Goal: Information Seeking & Learning: Learn about a topic

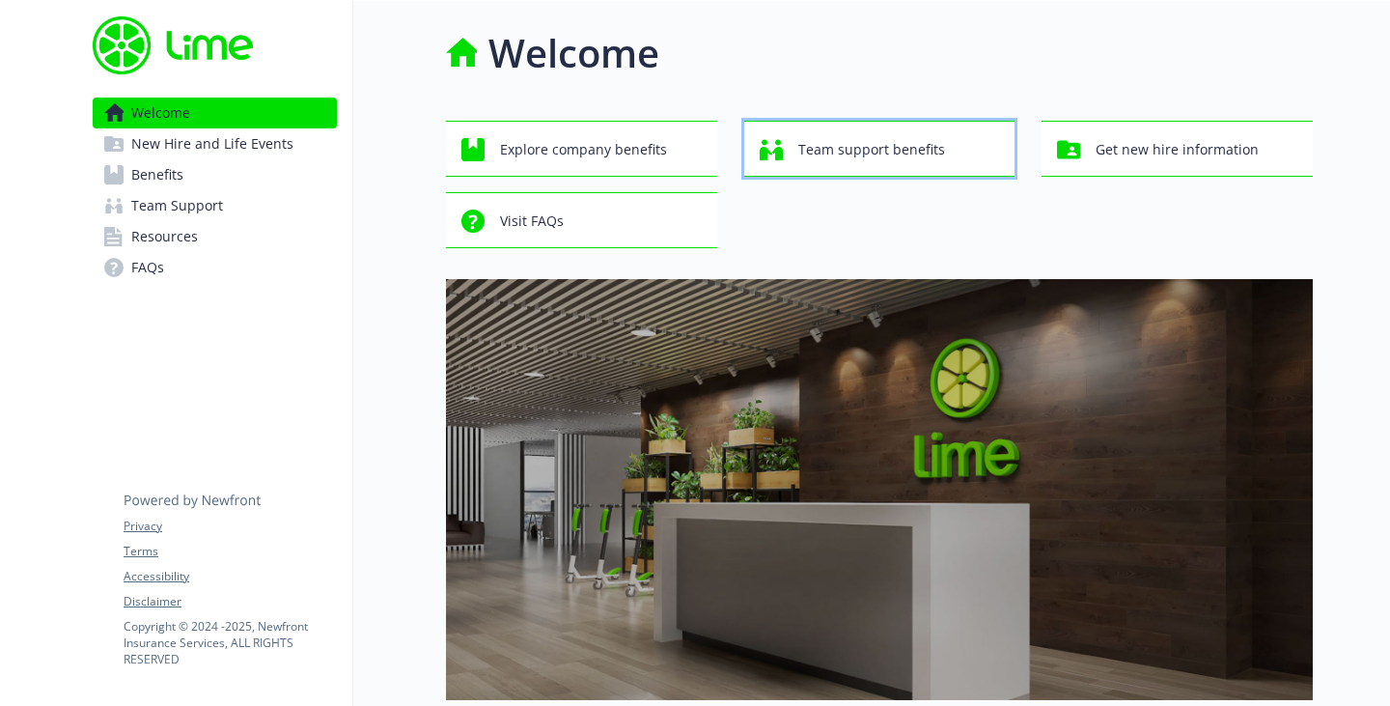
click at [838, 144] on span "Team support benefits" at bounding box center [871, 149] width 147 height 37
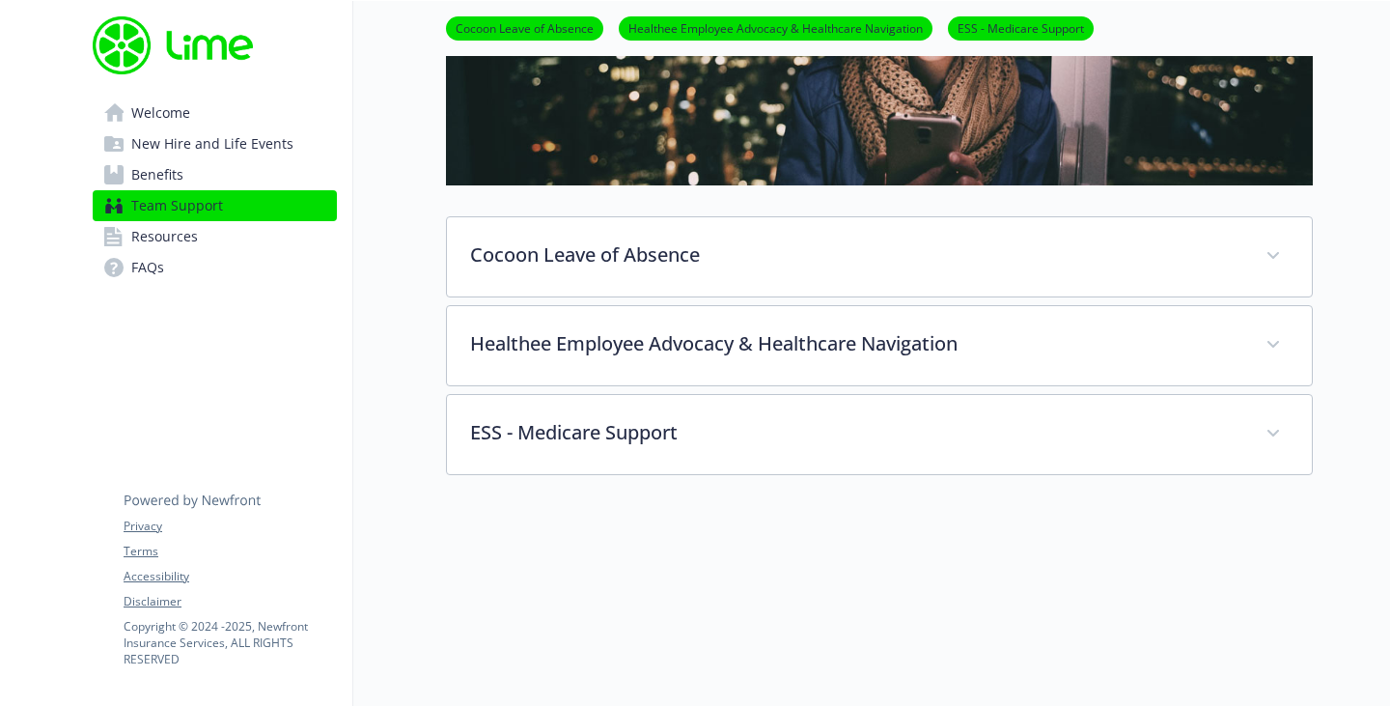
scroll to position [265, 0]
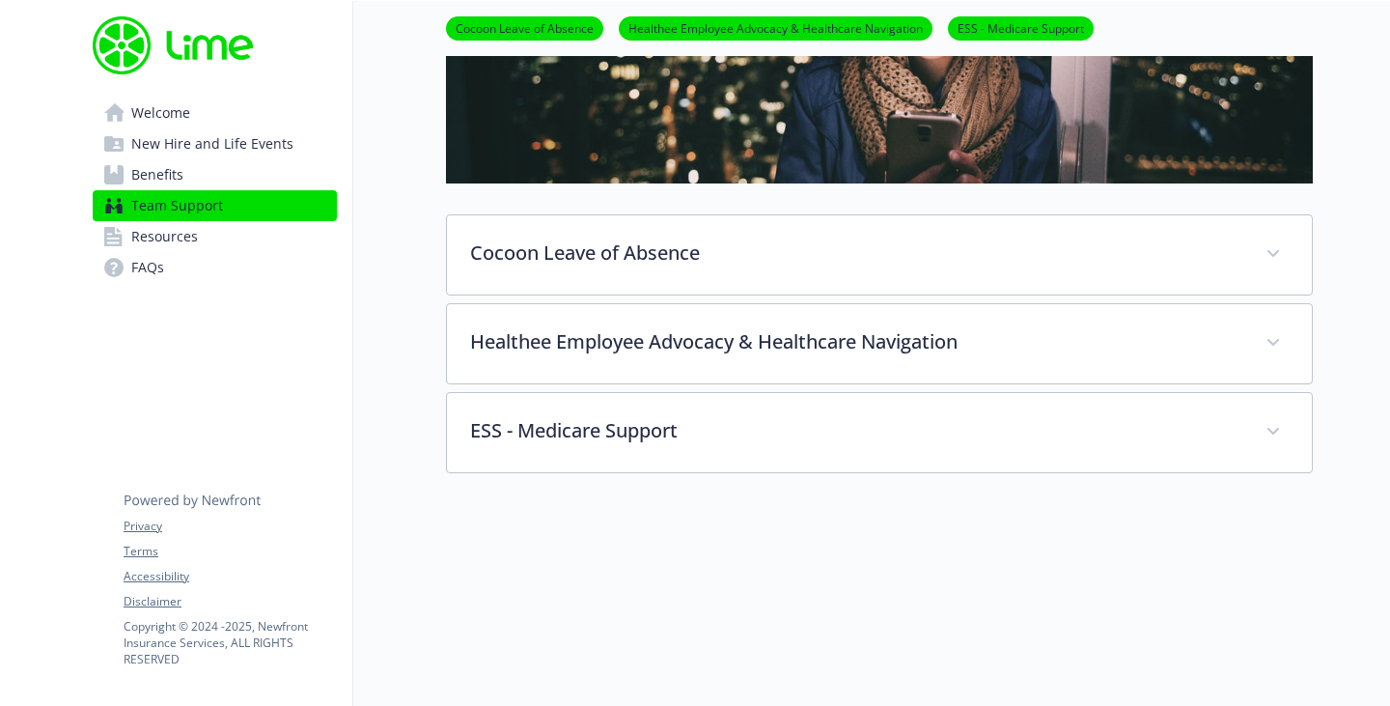
click at [162, 118] on span "Welcome" at bounding box center [160, 113] width 59 height 31
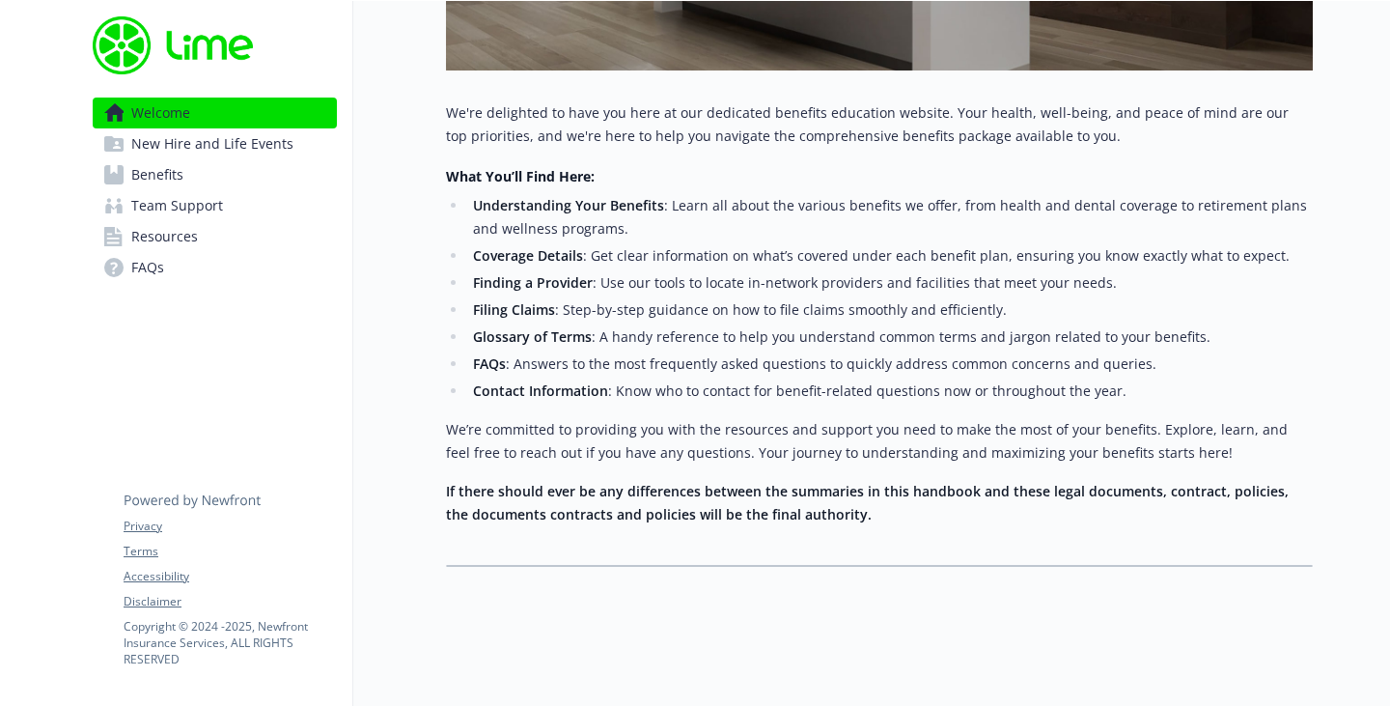
scroll to position [644, 0]
click at [1372, 472] on div at bounding box center [1351, 39] width 77 height 1334
click at [253, 149] on span "New Hire and Life Events" at bounding box center [212, 143] width 162 height 31
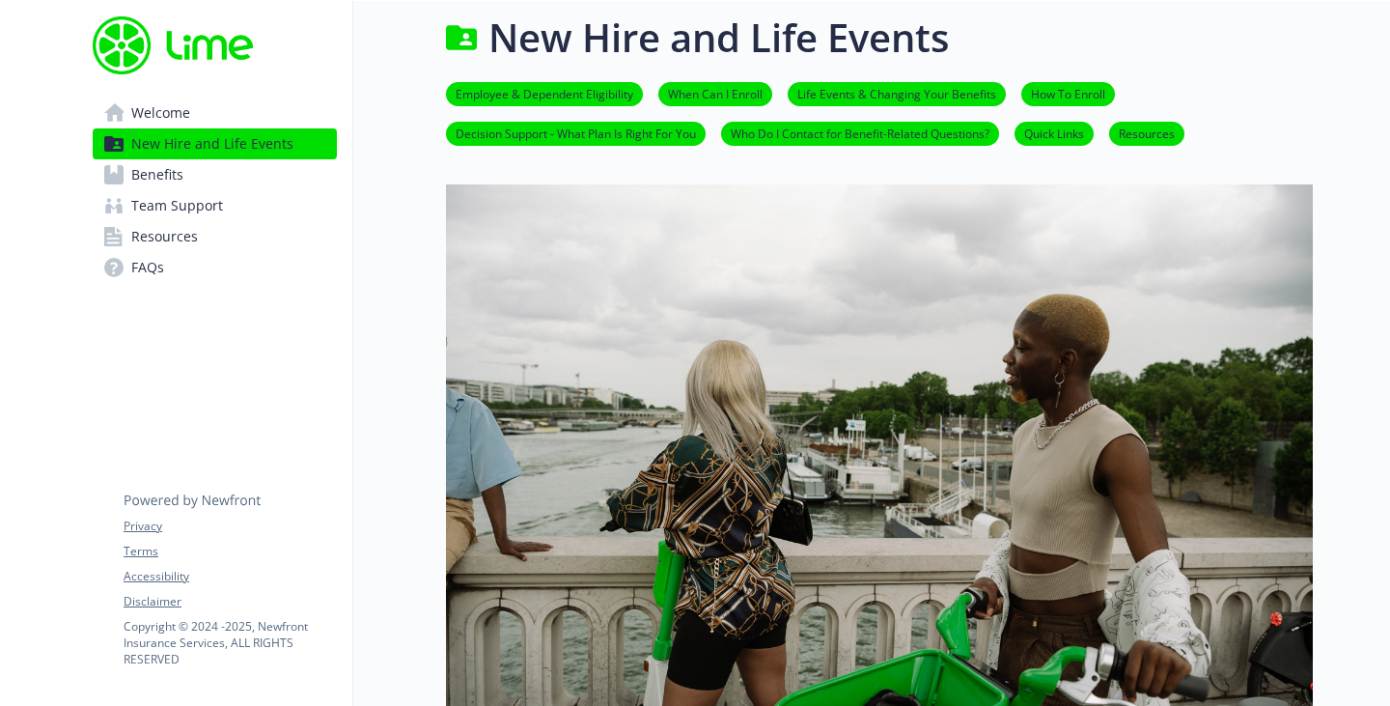
scroll to position [644, 0]
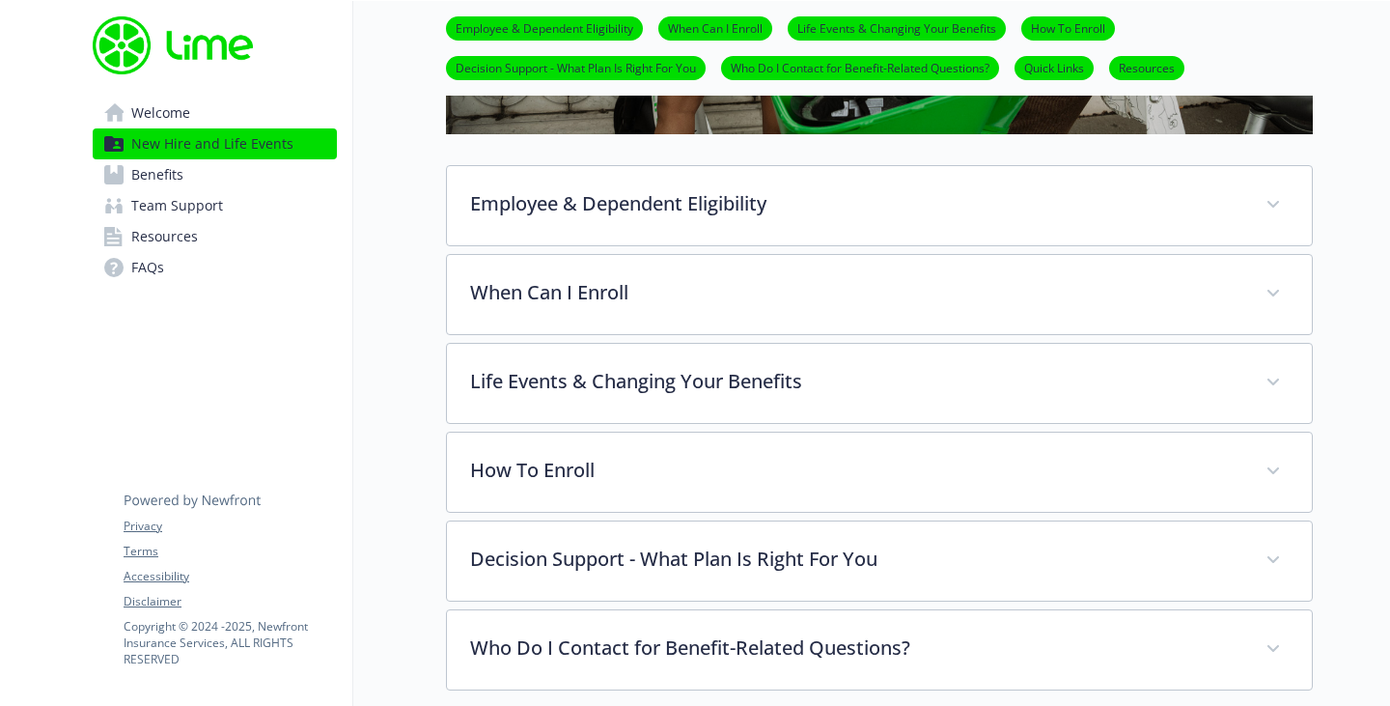
click at [154, 113] on span "Welcome" at bounding box center [160, 113] width 59 height 31
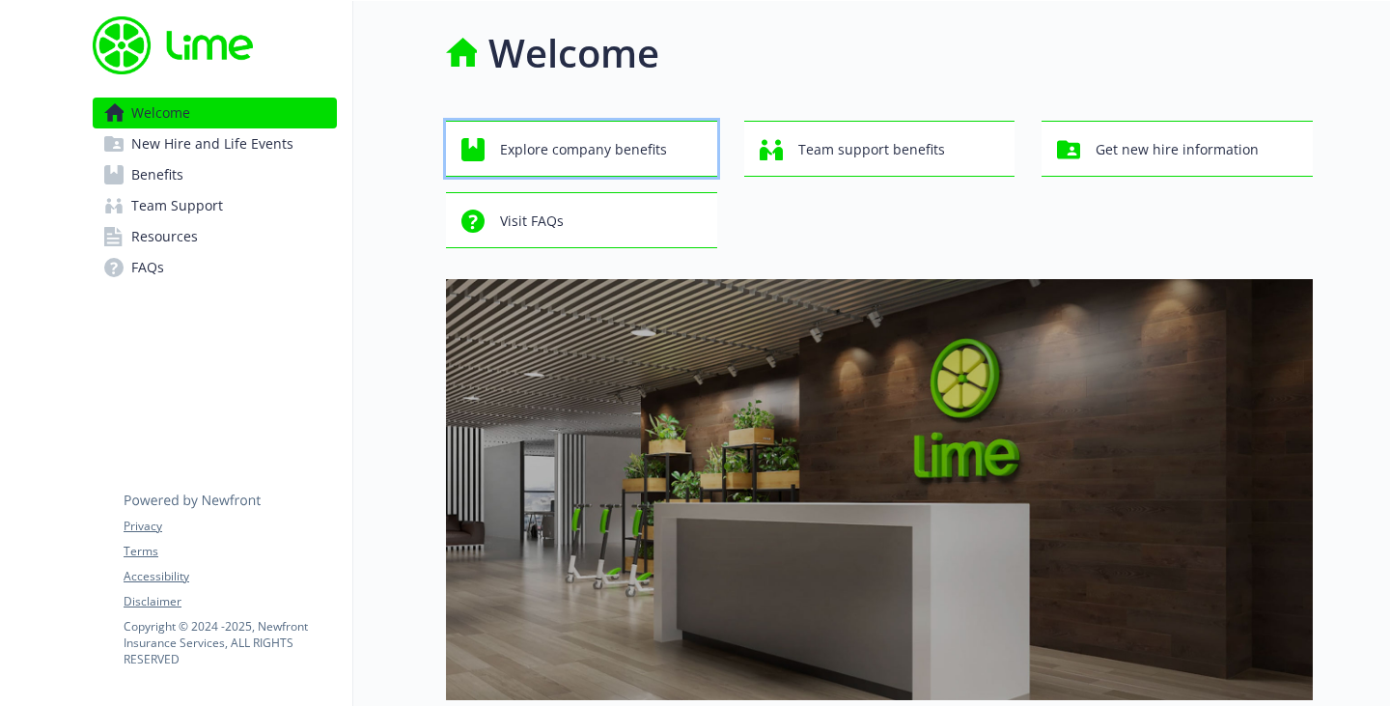
click at [645, 143] on span "Explore company benefits" at bounding box center [583, 149] width 167 height 37
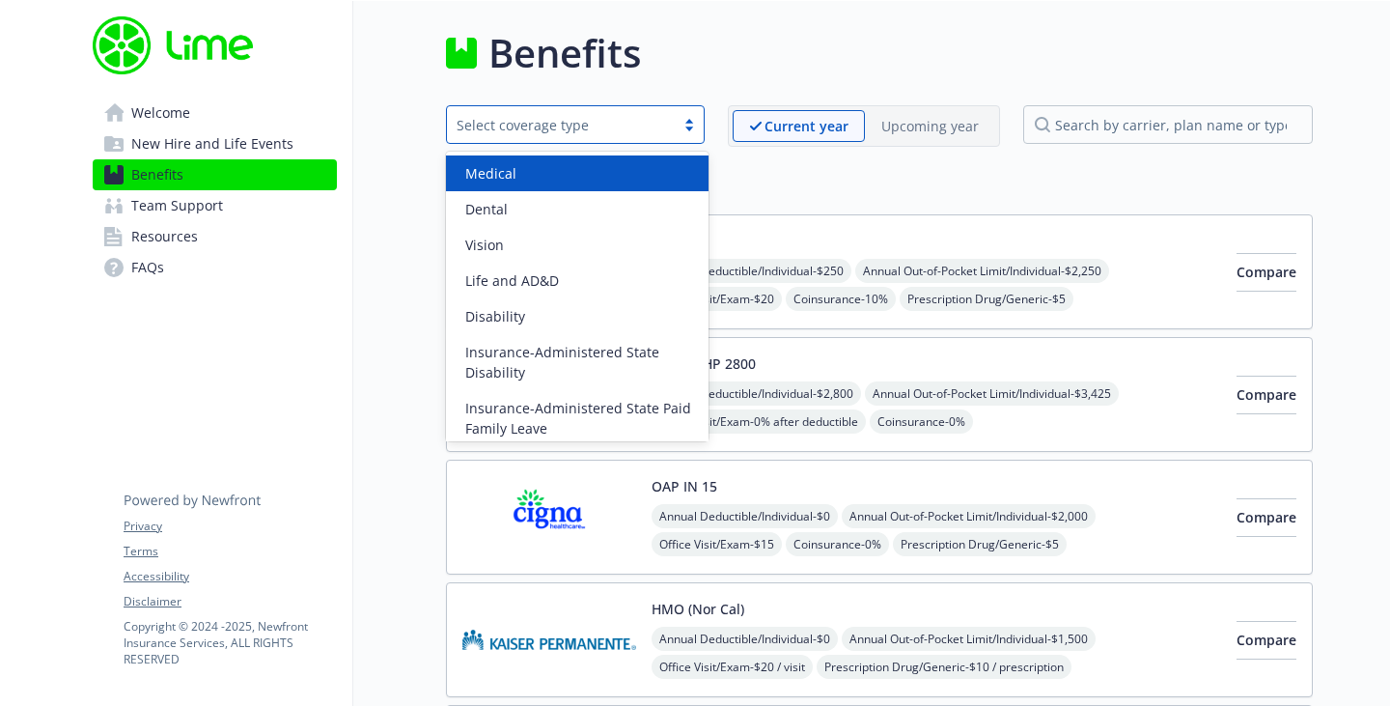
click at [683, 118] on div at bounding box center [689, 124] width 29 height 15
click at [750, 52] on div "Benefits" at bounding box center [879, 53] width 867 height 58
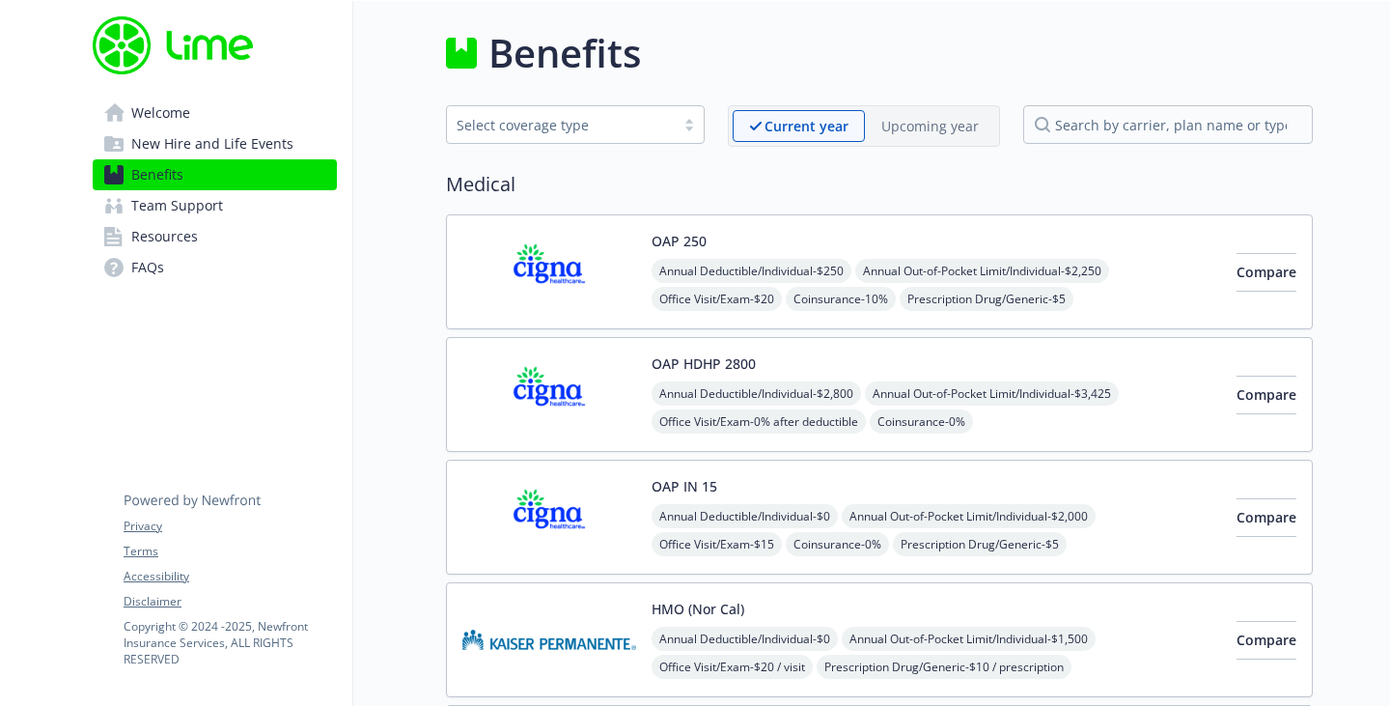
click at [272, 154] on span "New Hire and Life Events" at bounding box center [212, 143] width 162 height 31
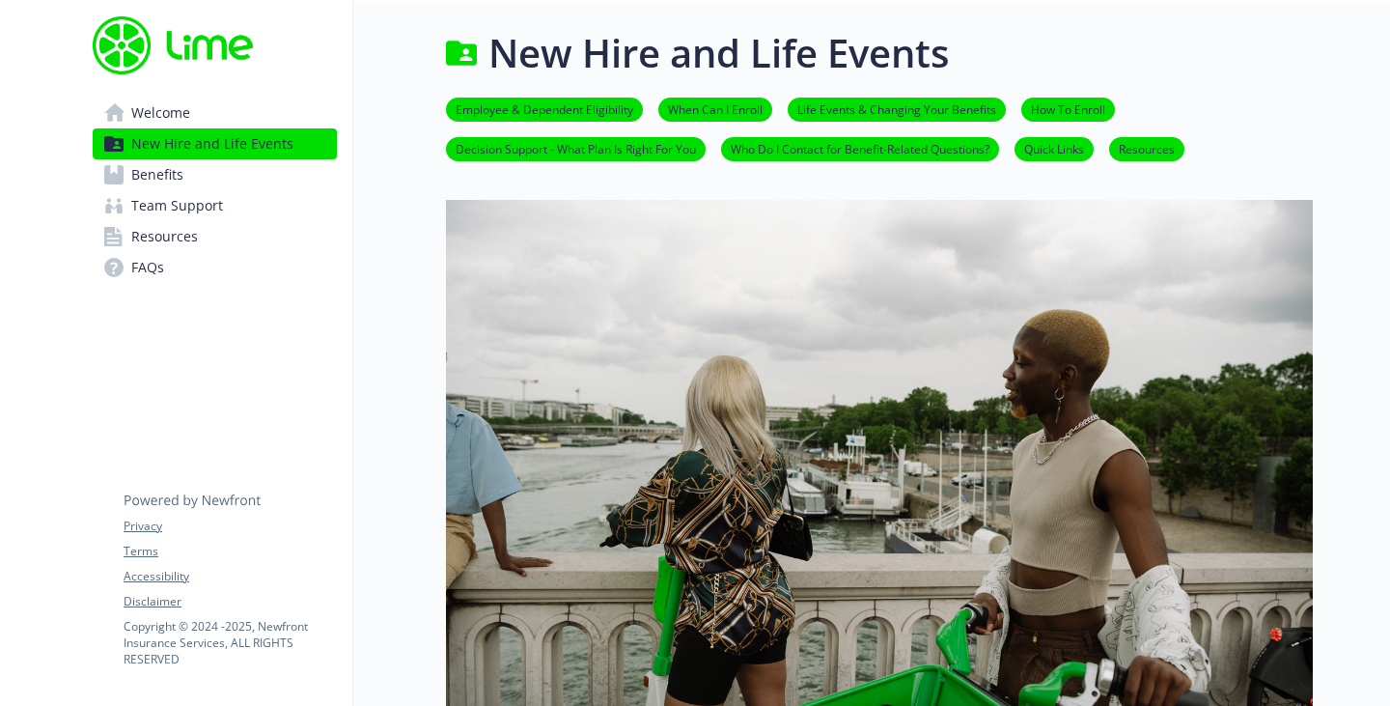
click at [1049, 111] on link "How To Enroll" at bounding box center [1068, 108] width 94 height 18
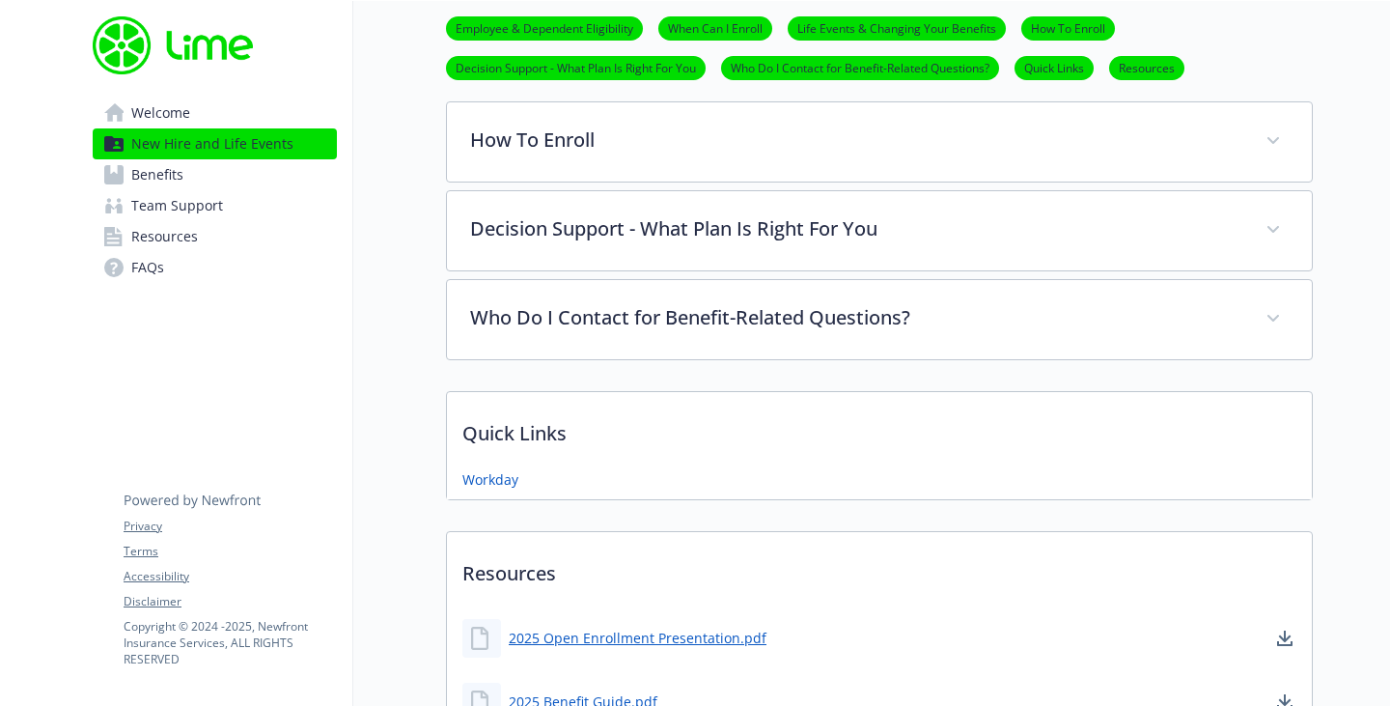
scroll to position [976, 14]
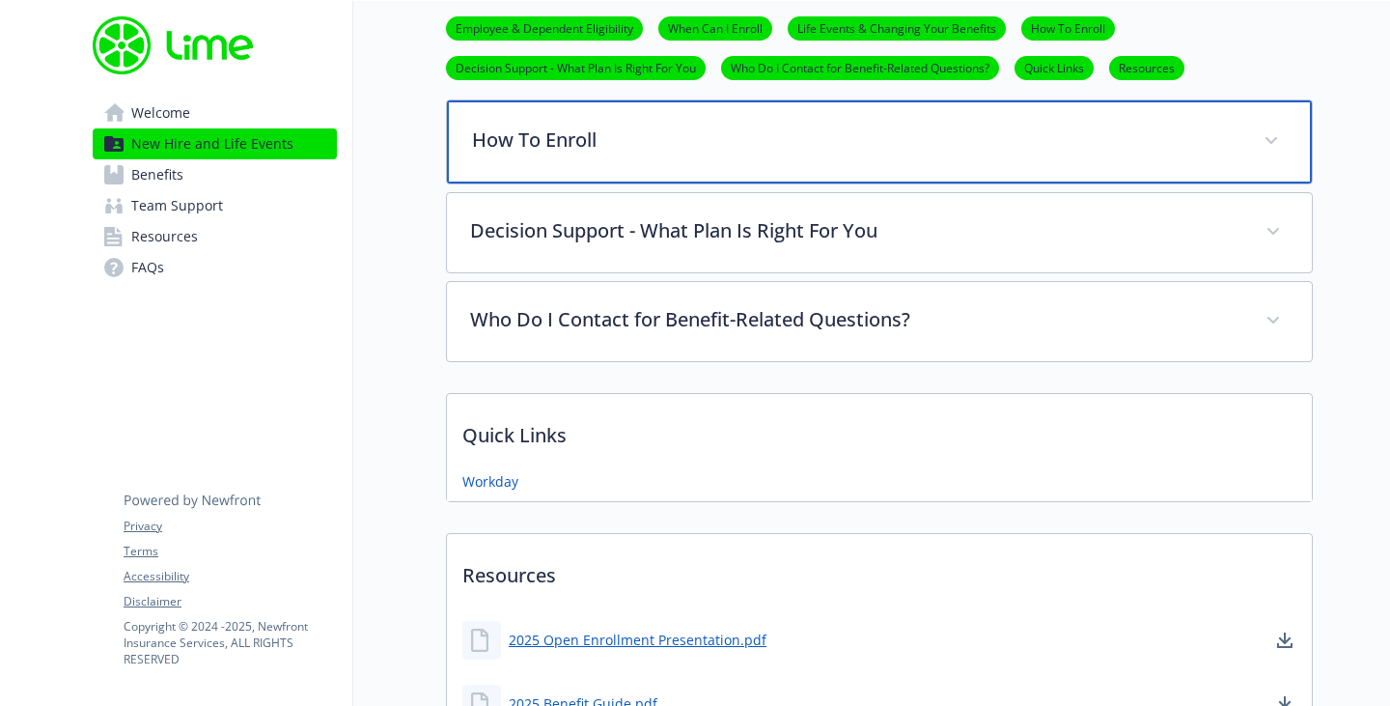
click at [987, 165] on div "How To Enroll" at bounding box center [879, 141] width 865 height 83
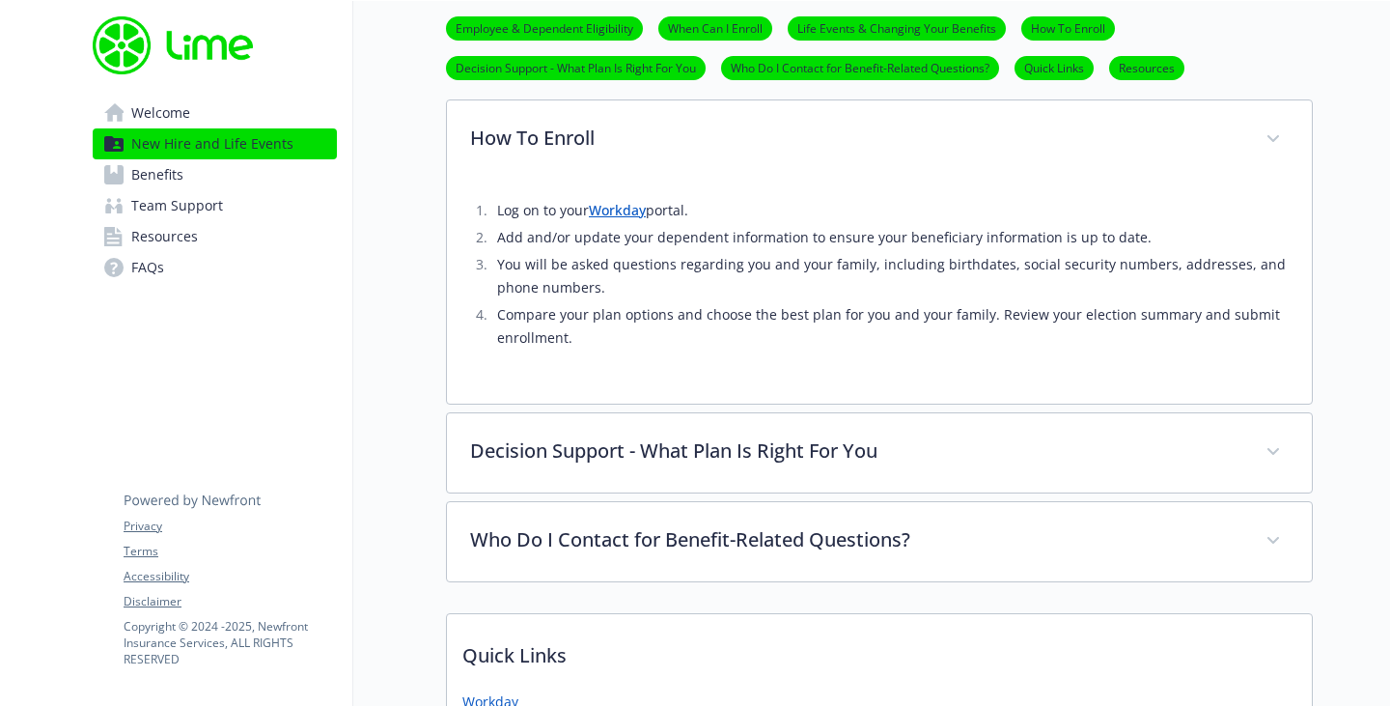
click at [622, 213] on link "Workday" at bounding box center [617, 210] width 57 height 18
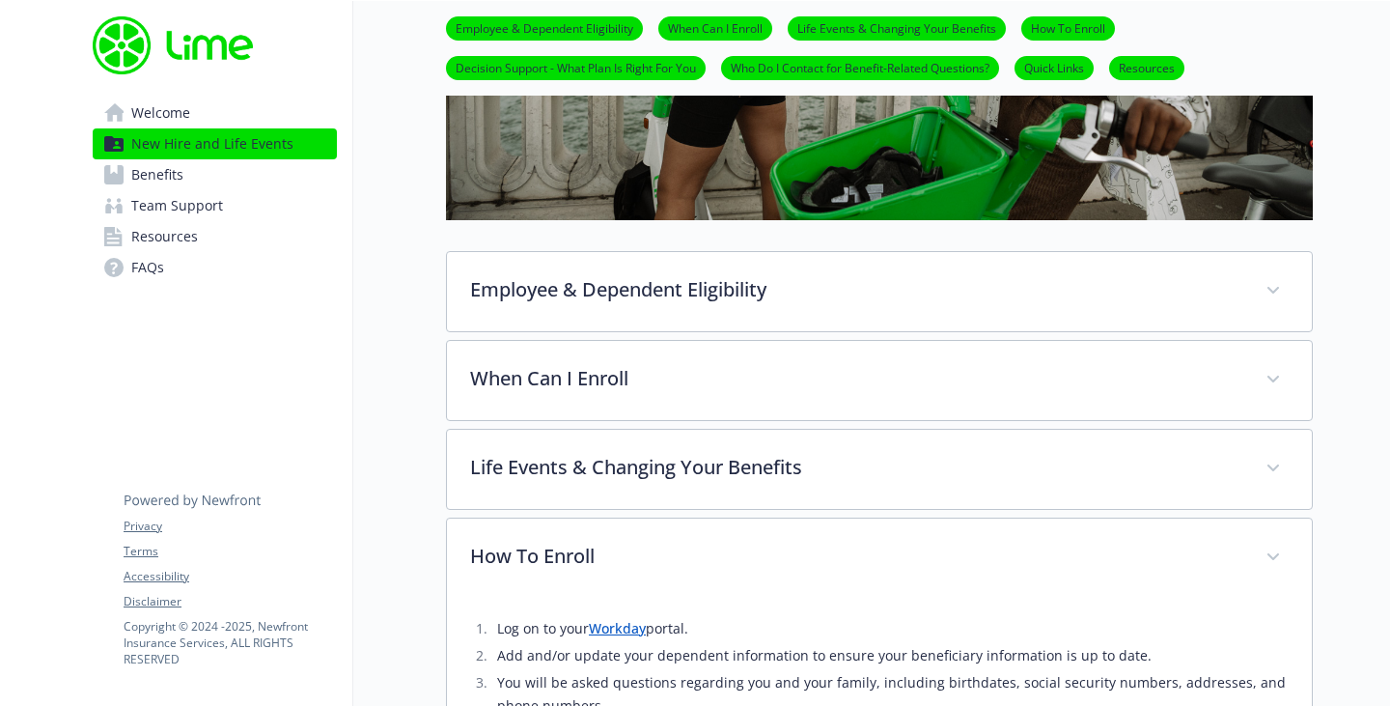
scroll to position [550, 14]
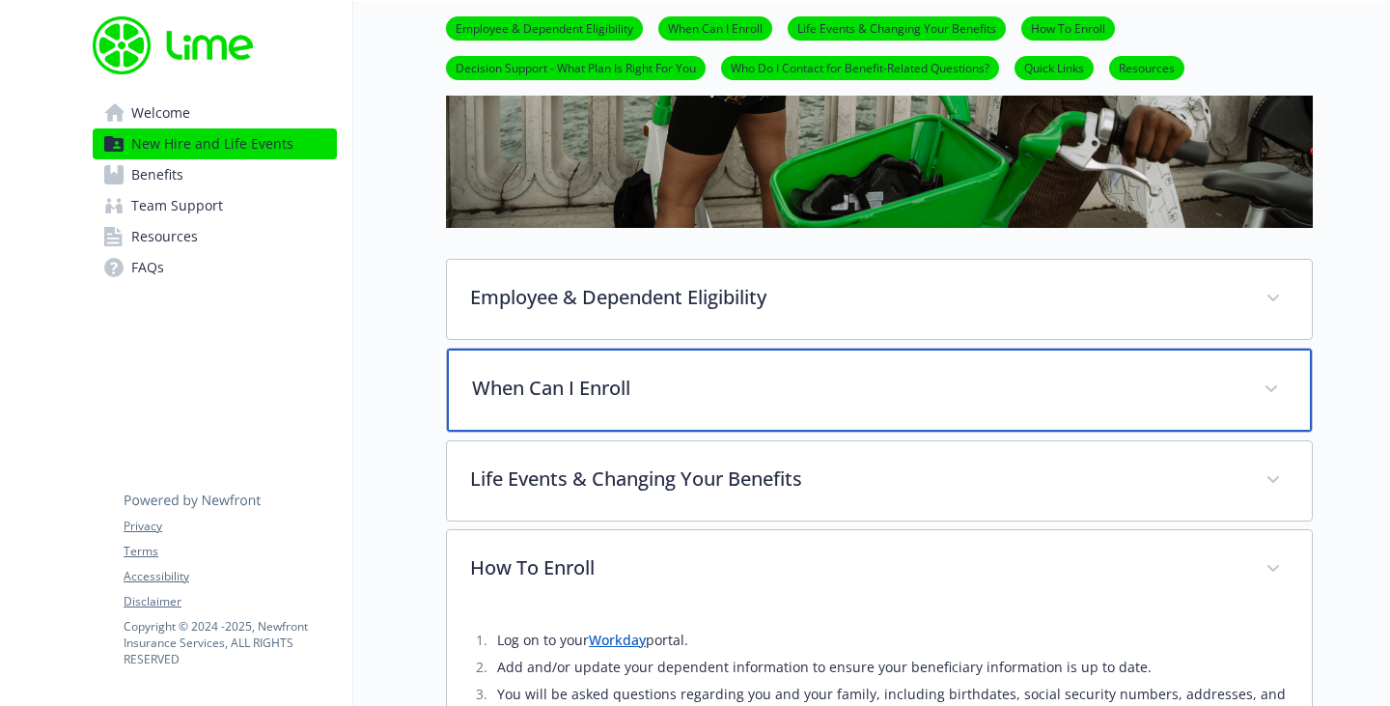
click at [1206, 376] on p "When Can I Enroll" at bounding box center [856, 388] width 768 height 29
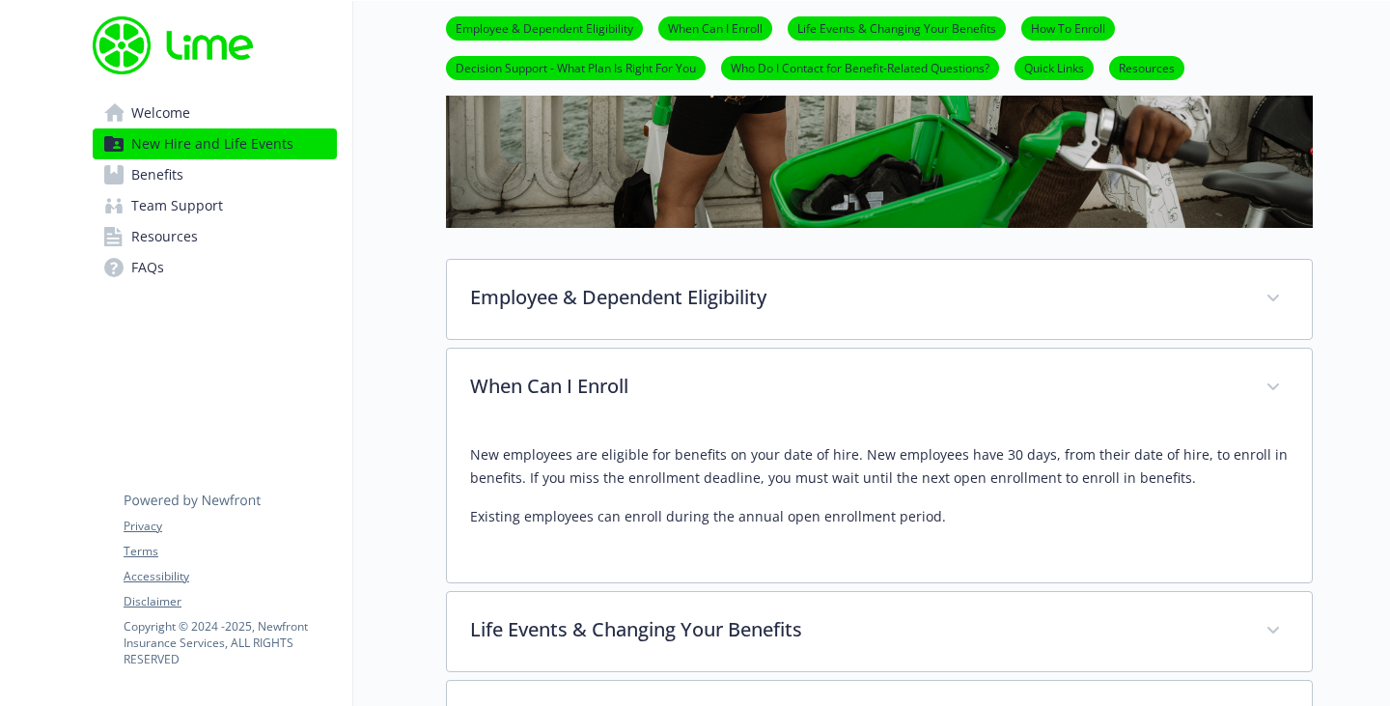
click at [1029, 73] on link "Quick Links" at bounding box center [1054, 67] width 79 height 18
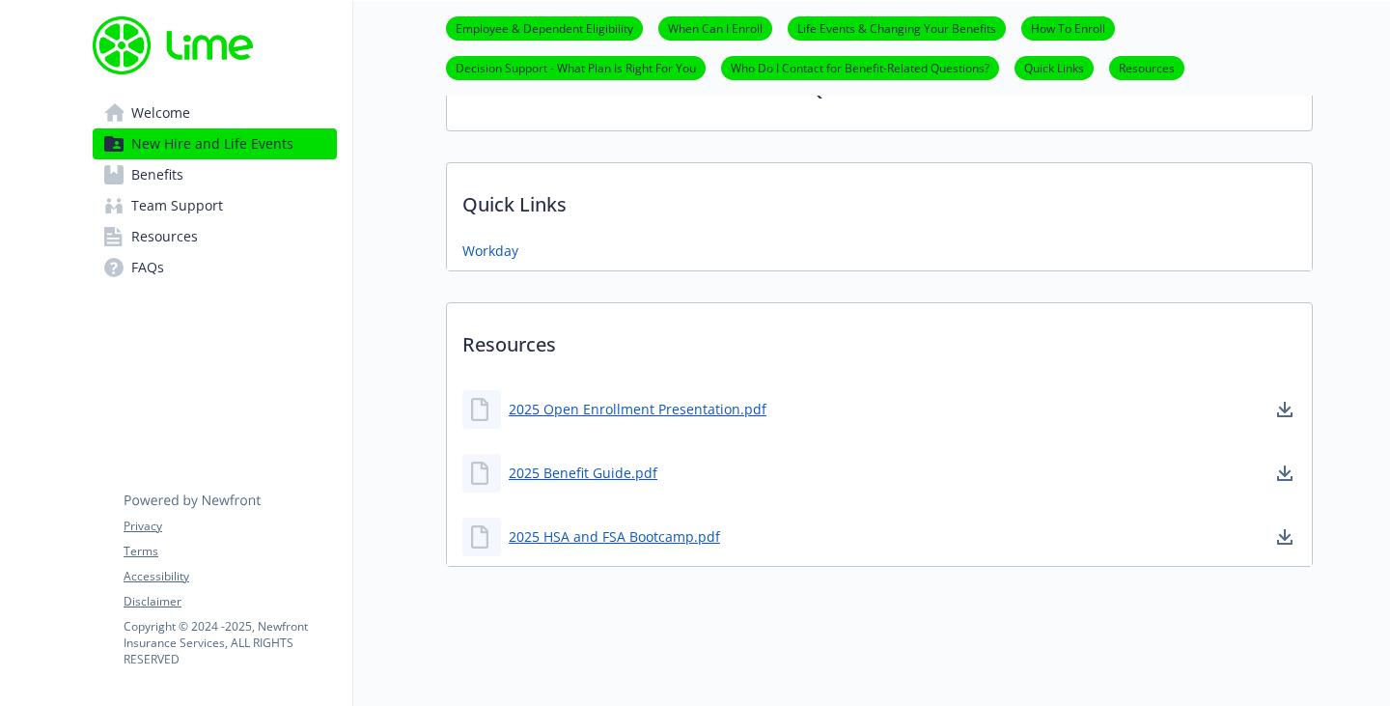
scroll to position [1596, 14]
click at [485, 237] on link "Workday" at bounding box center [492, 249] width 60 height 24
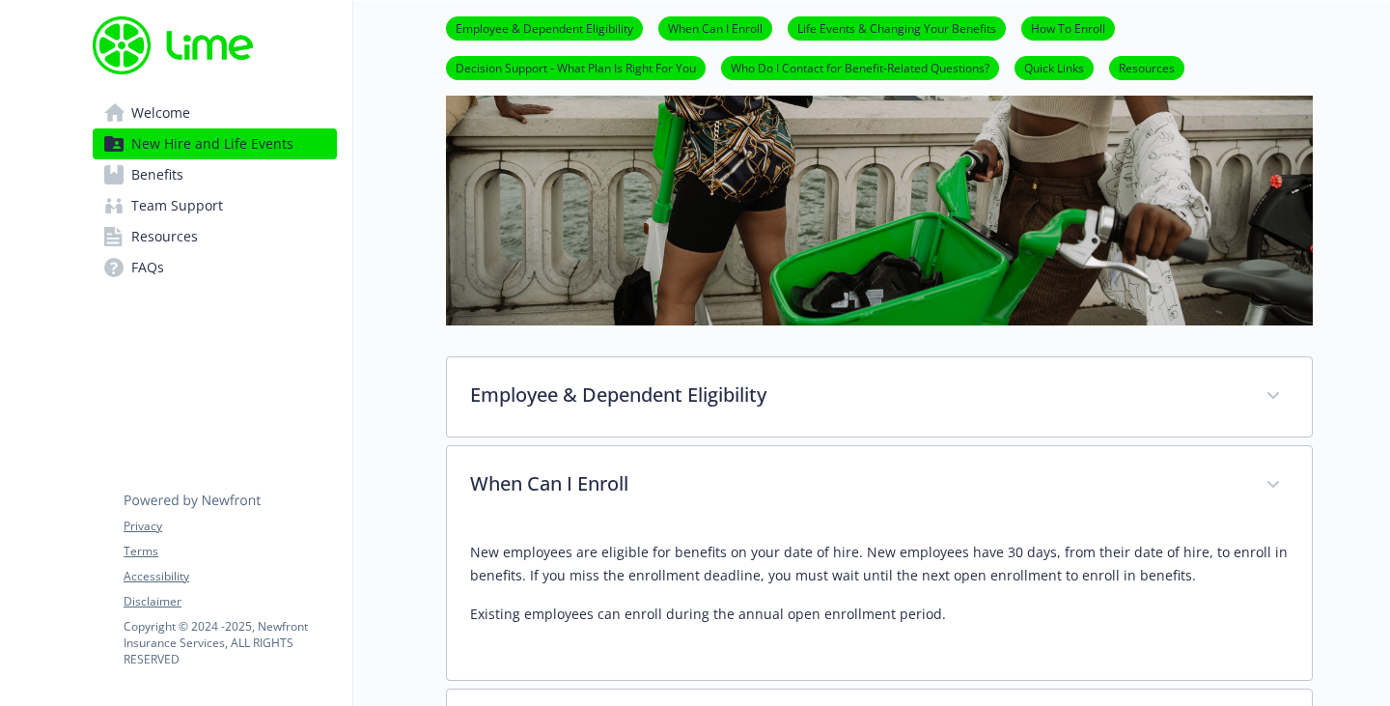
scroll to position [442, 14]
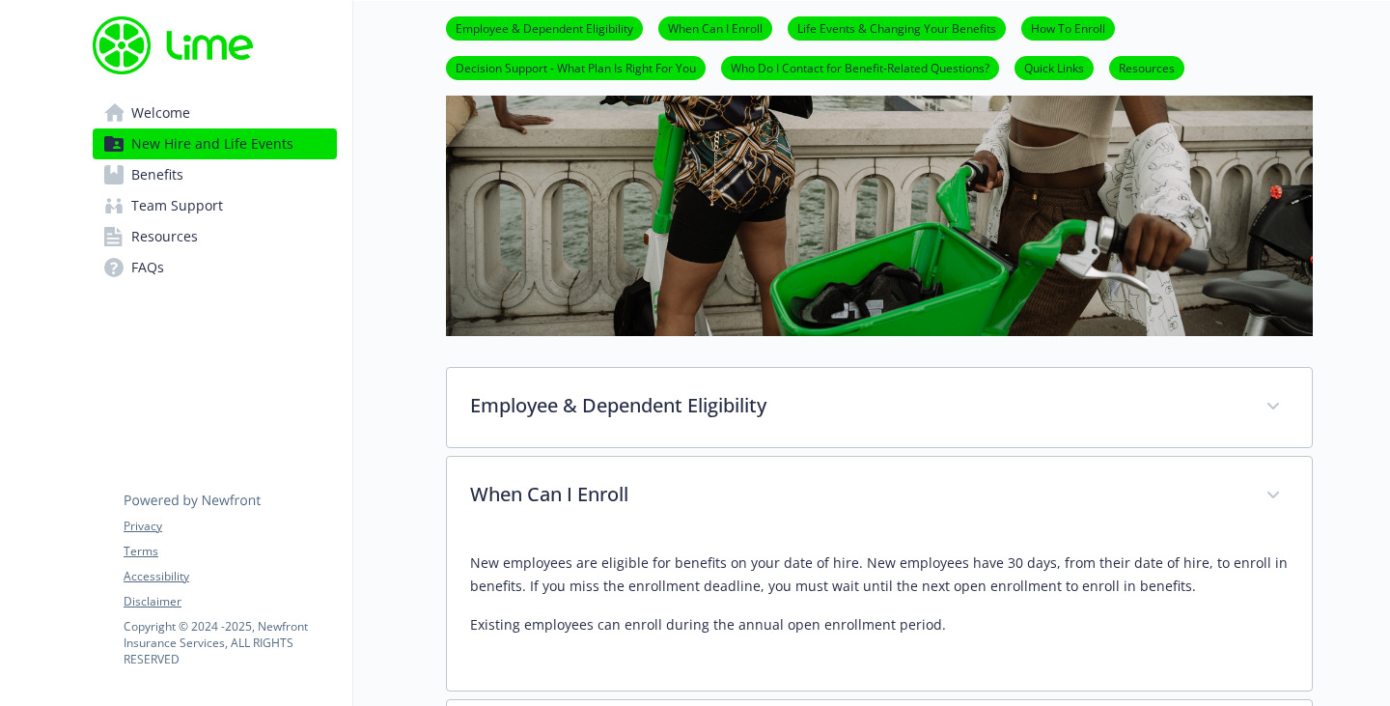
click at [176, 111] on link "Welcome" at bounding box center [215, 113] width 244 height 31
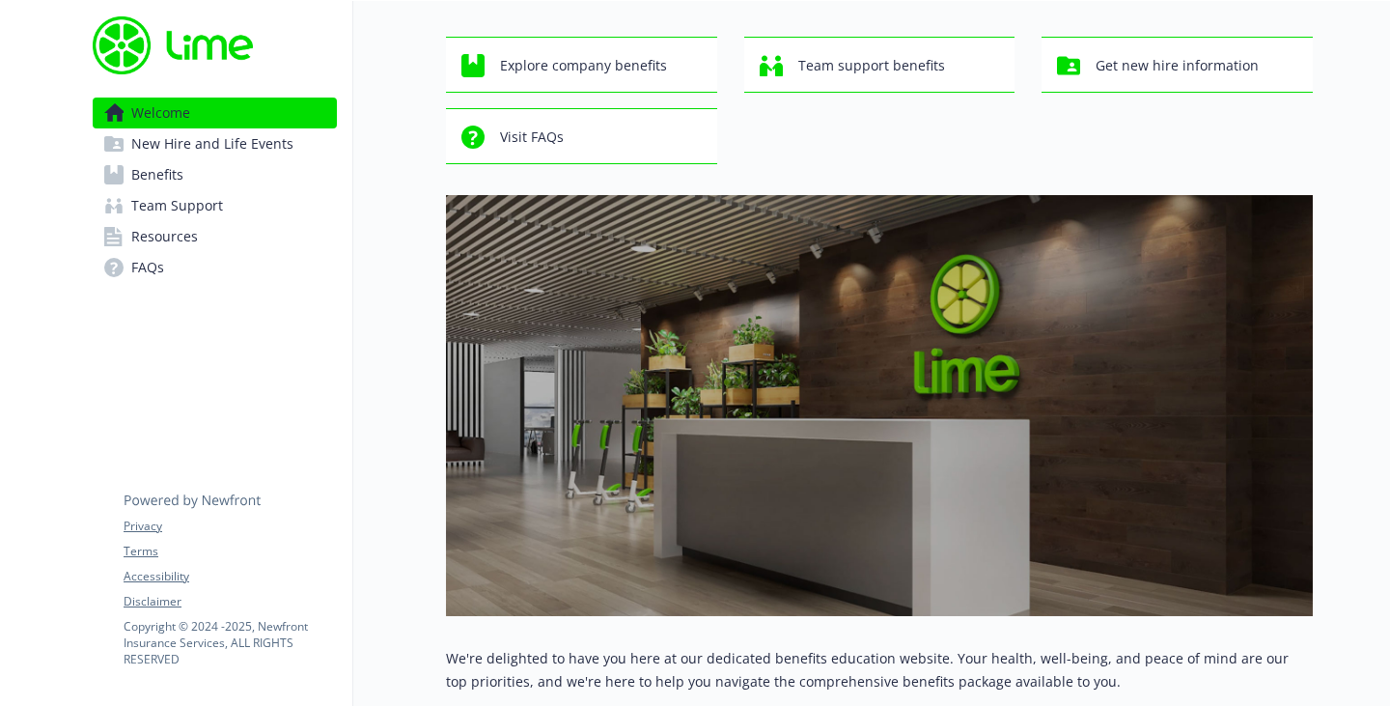
scroll to position [0, 14]
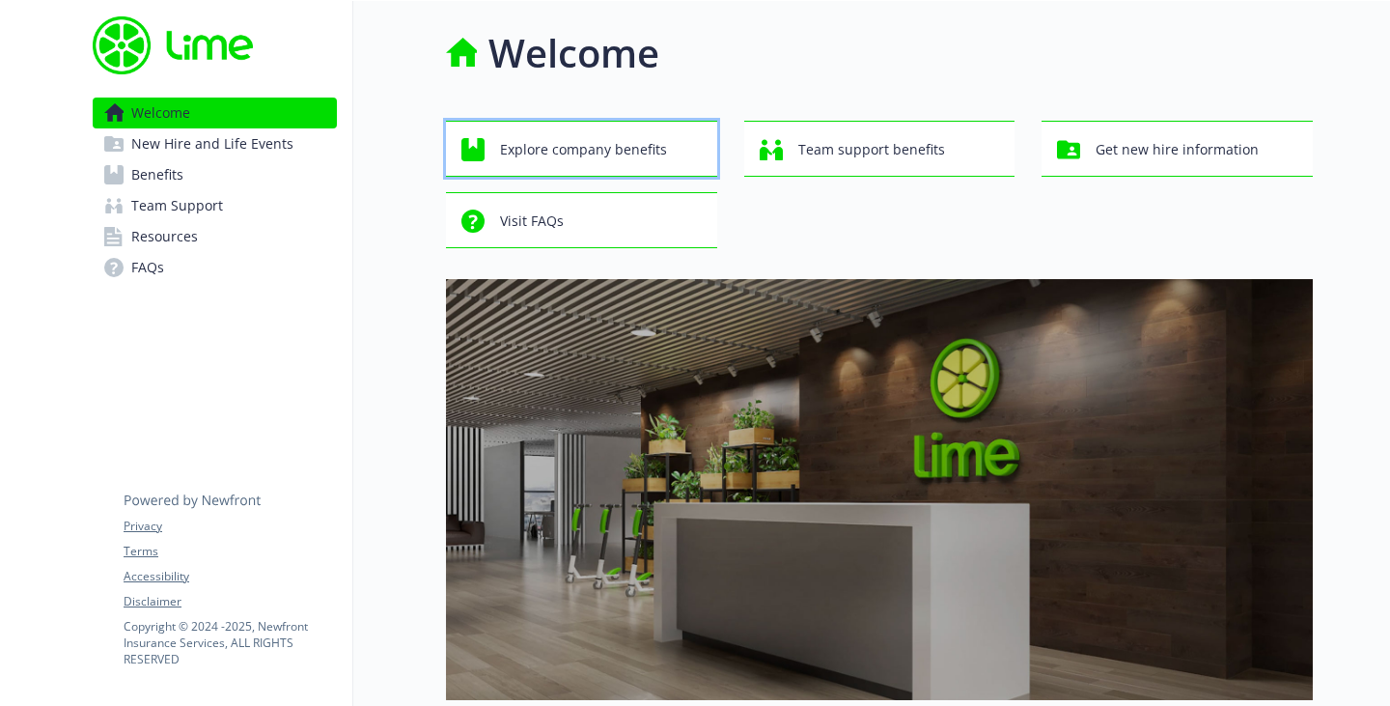
click at [658, 150] on div "Explore company benefits" at bounding box center [584, 149] width 246 height 37
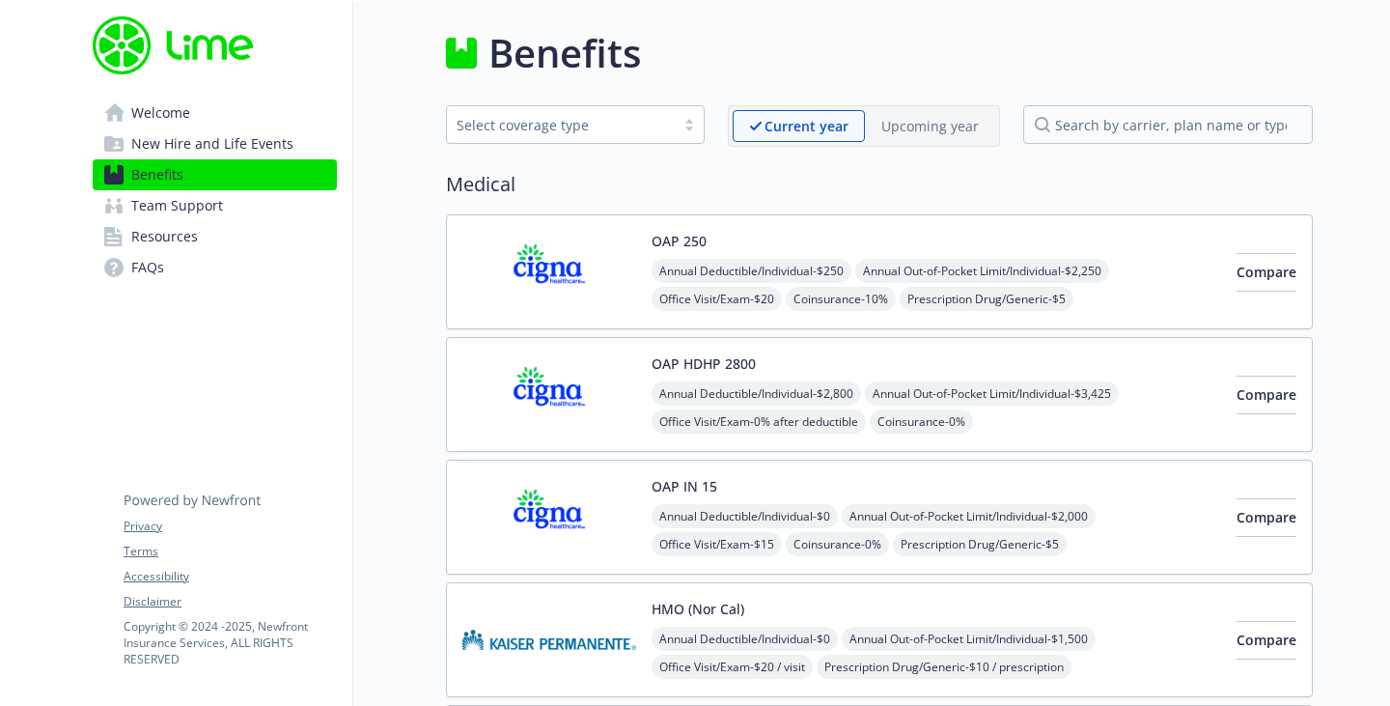
click at [198, 117] on link "Welcome" at bounding box center [215, 113] width 244 height 31
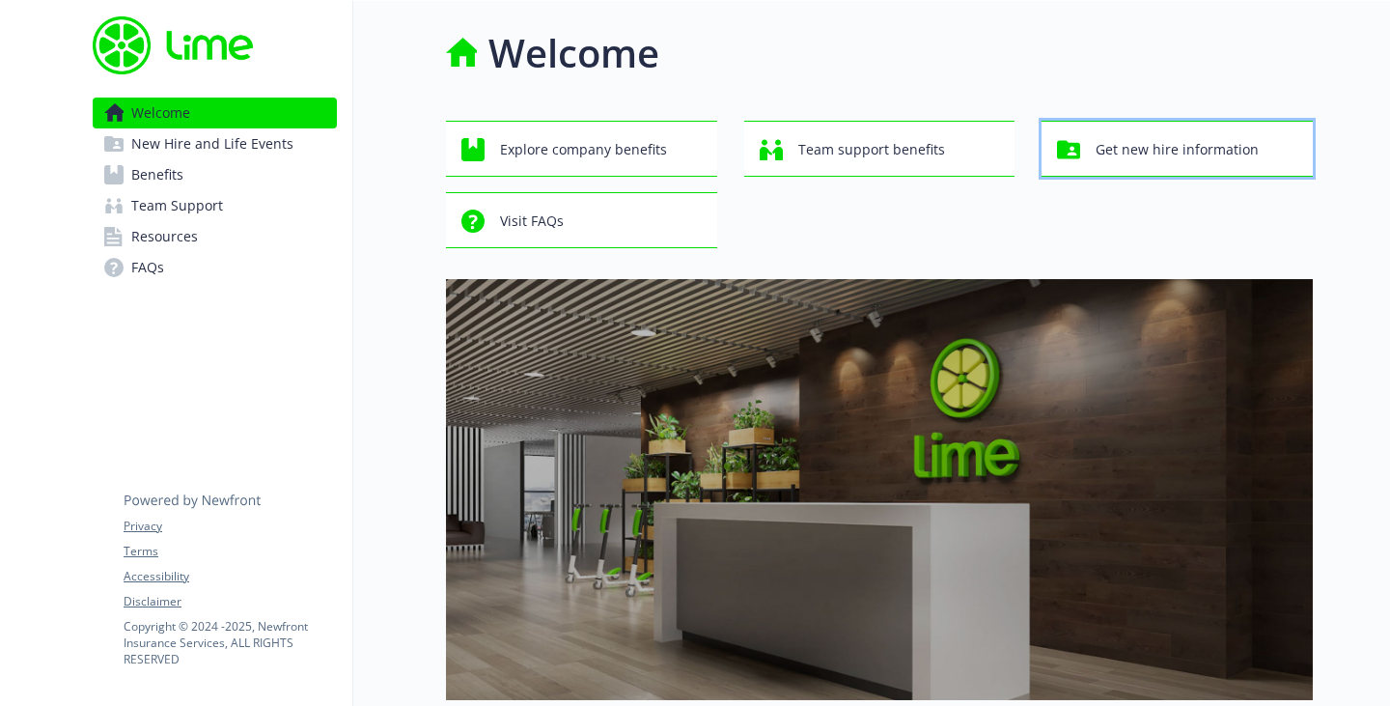
click at [1096, 152] on span "Get new hire information" at bounding box center [1177, 149] width 163 height 37
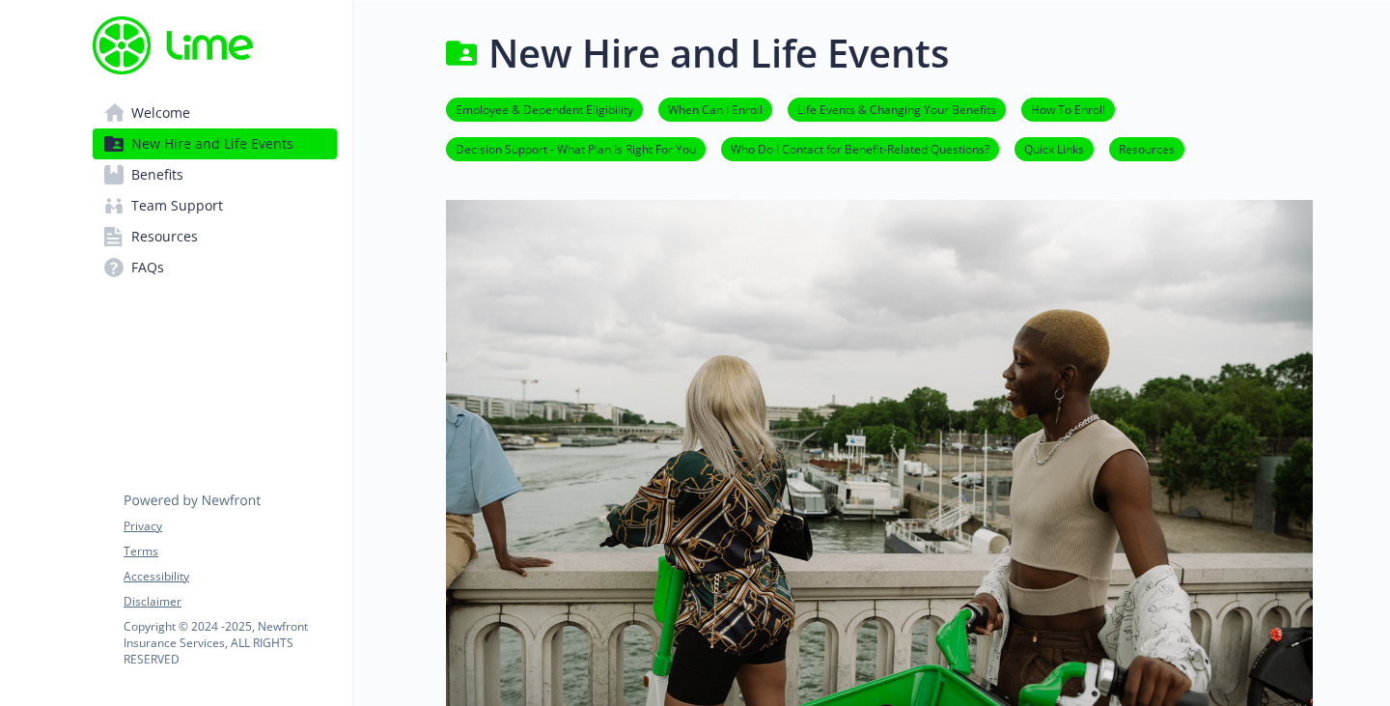
click at [196, 237] on link "Resources" at bounding box center [215, 236] width 244 height 31
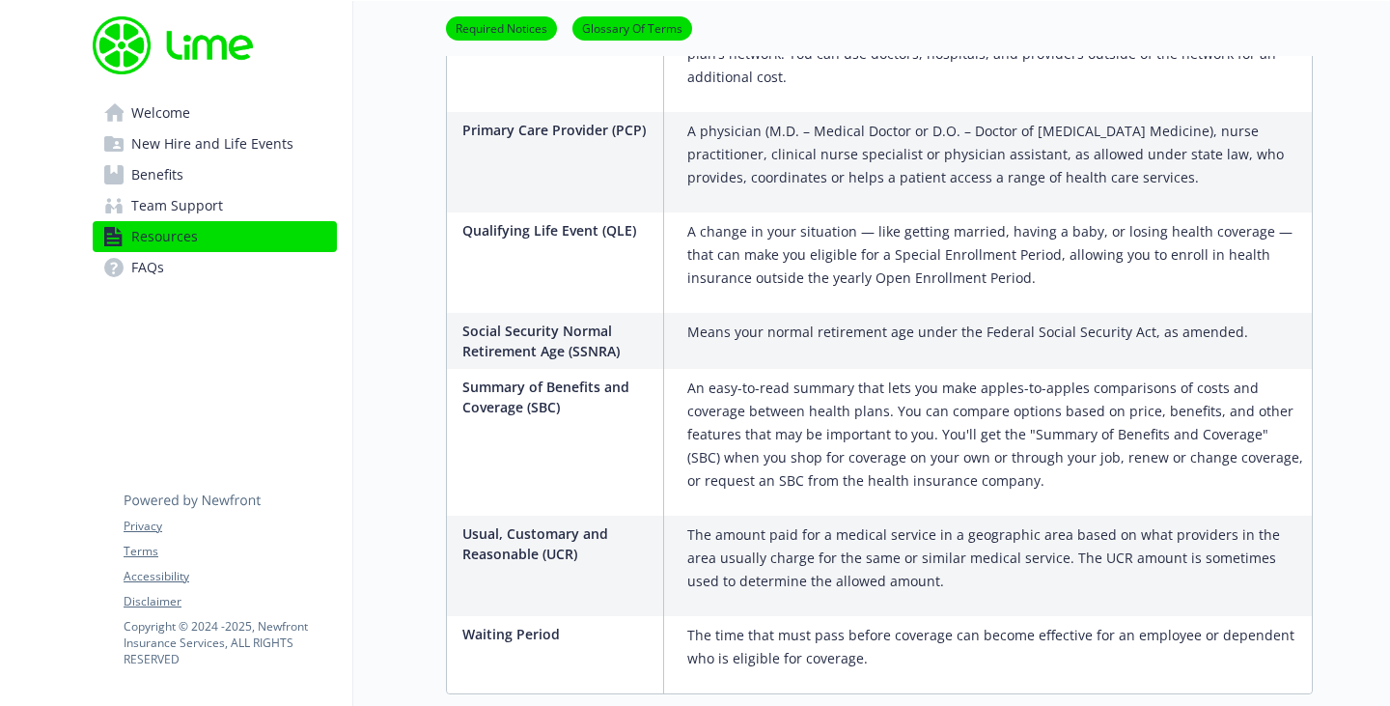
scroll to position [3674, 14]
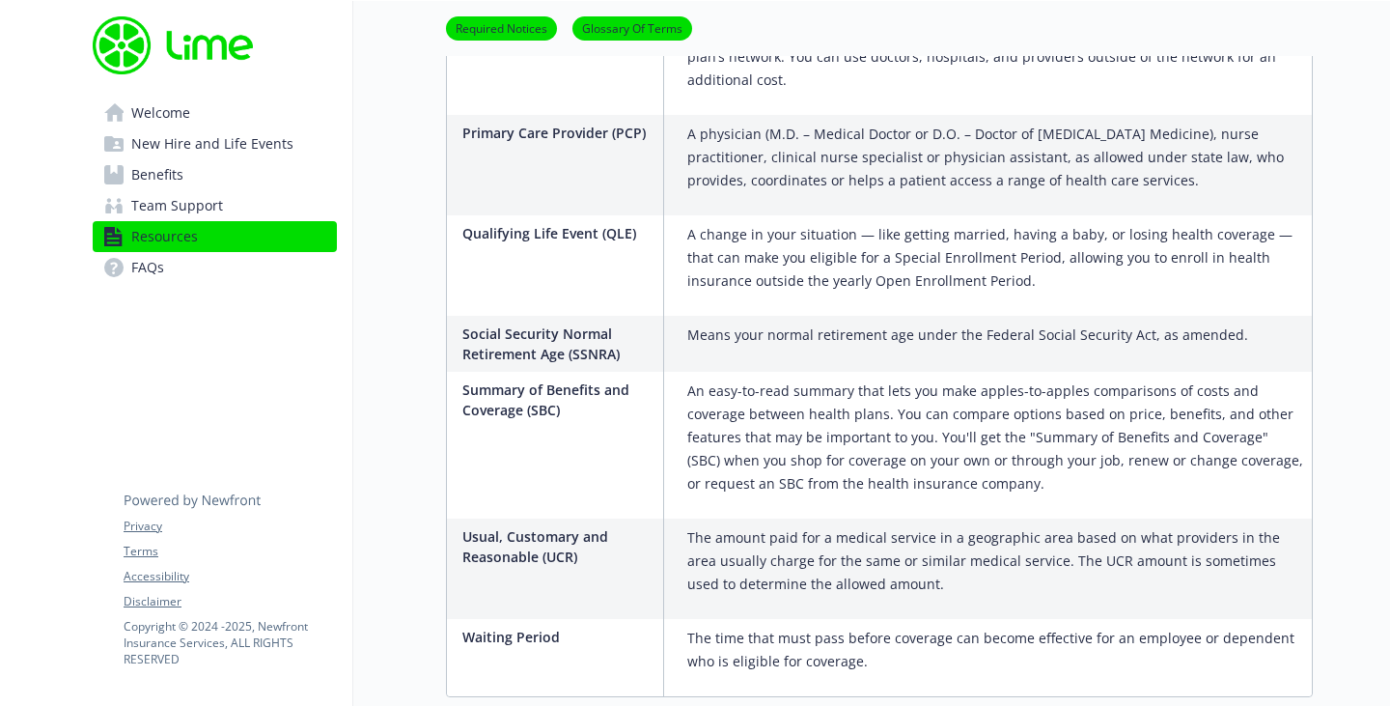
click at [141, 273] on span "FAQs" at bounding box center [147, 267] width 33 height 31
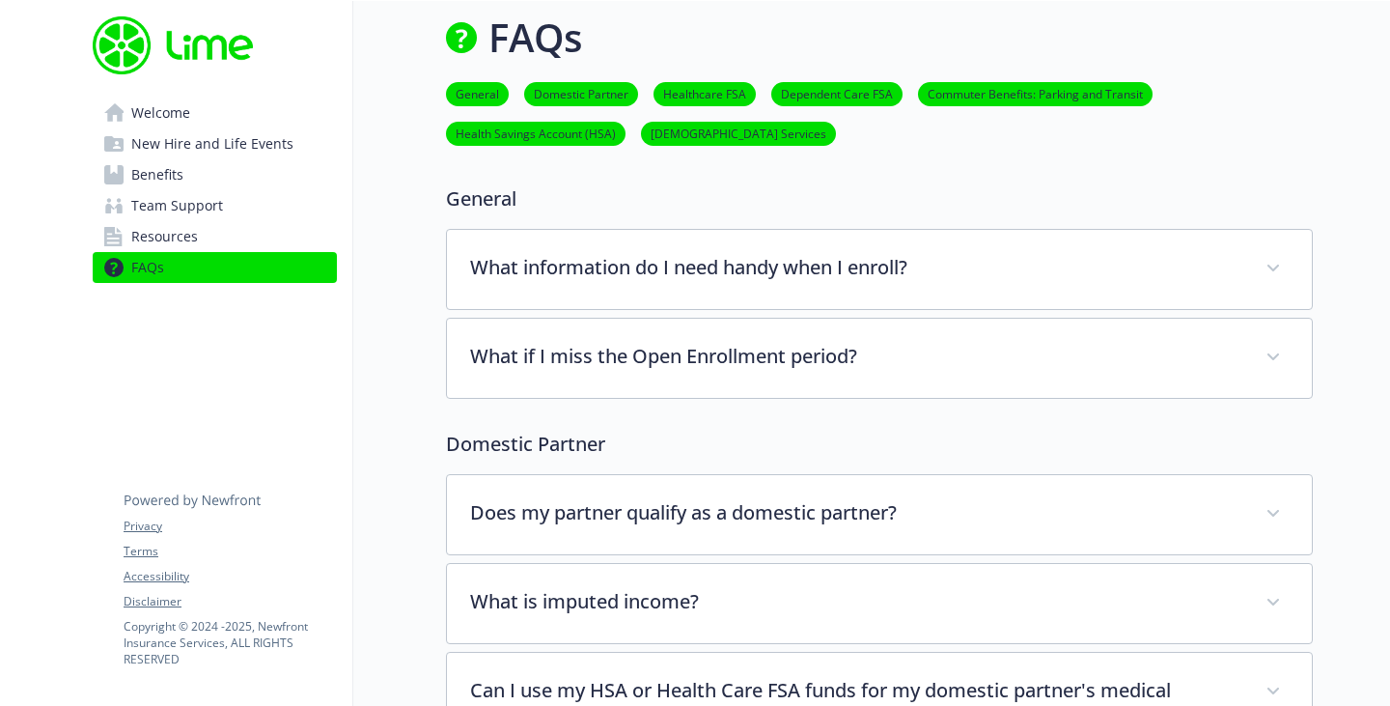
scroll to position [3674, 14]
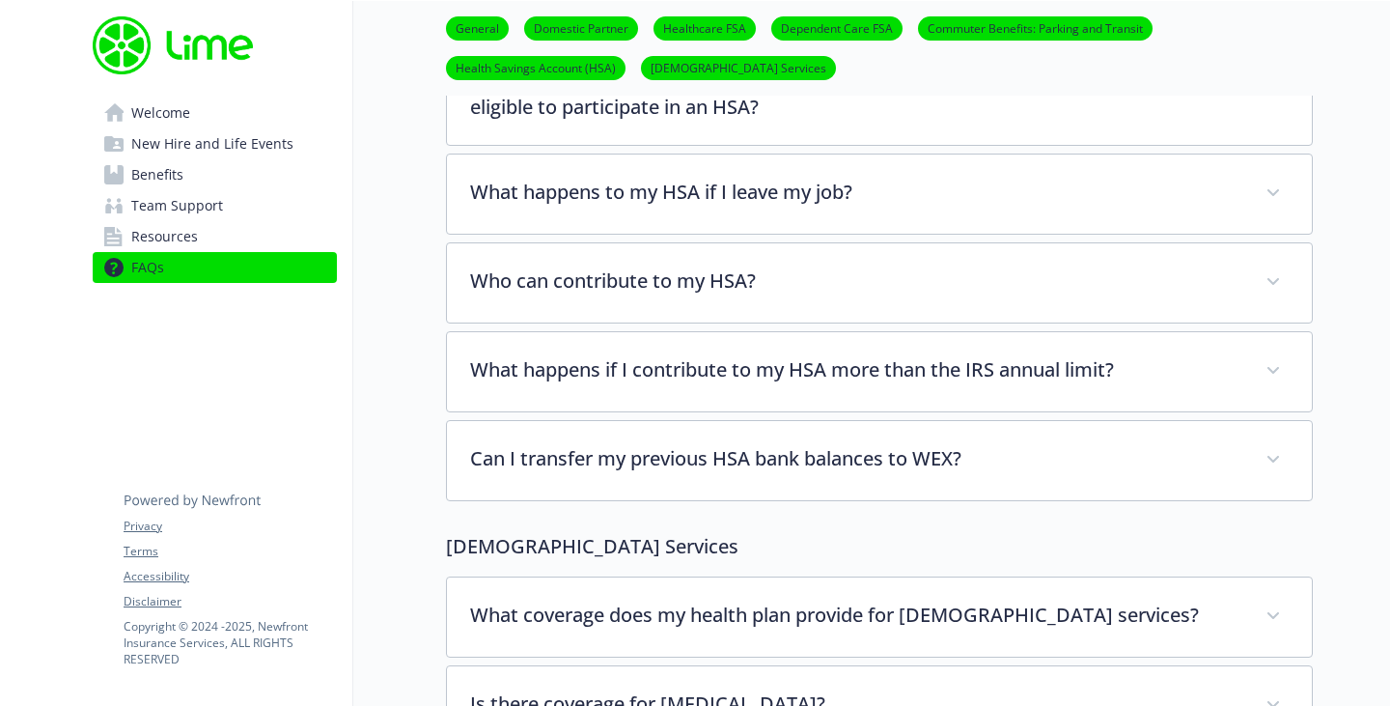
click at [156, 114] on span "Welcome" at bounding box center [160, 113] width 59 height 31
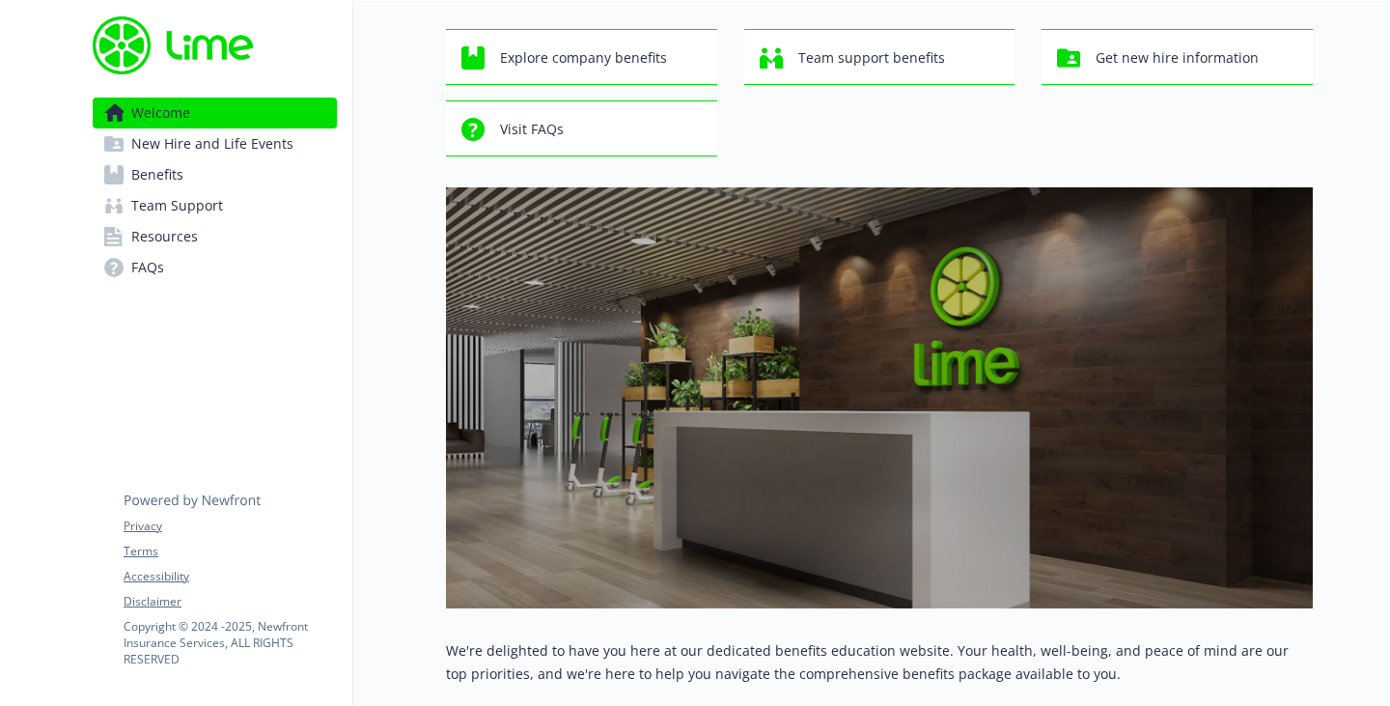
scroll to position [44, 14]
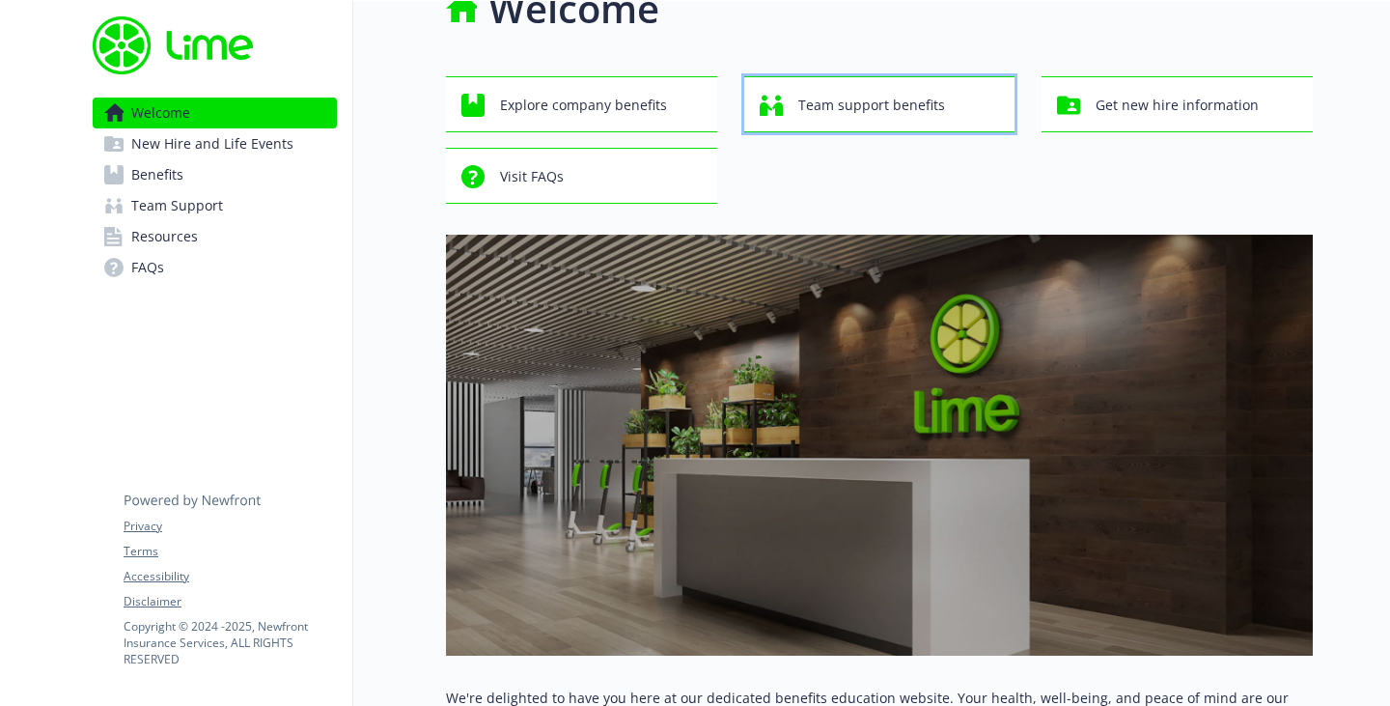
click at [798, 117] on span "Team support benefits" at bounding box center [871, 105] width 147 height 37
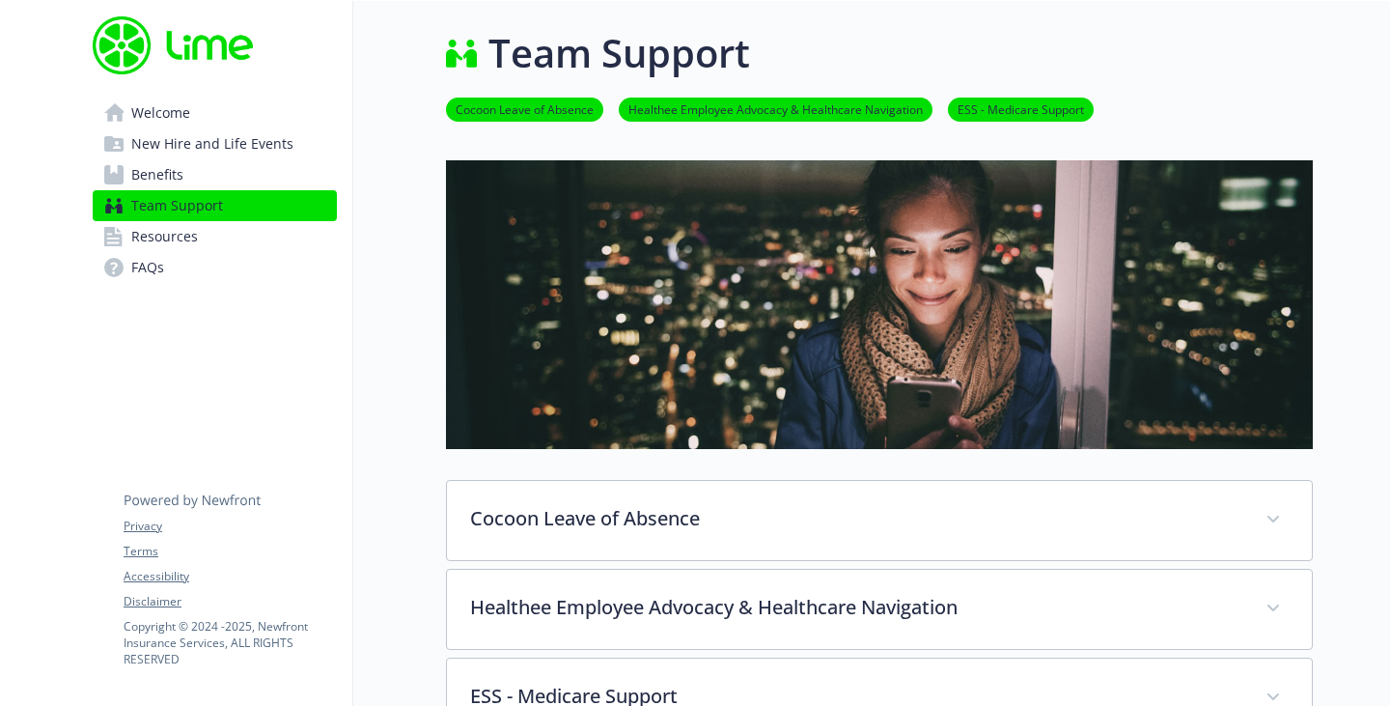
scroll to position [0, 14]
click at [136, 114] on span "Welcome" at bounding box center [160, 113] width 59 height 31
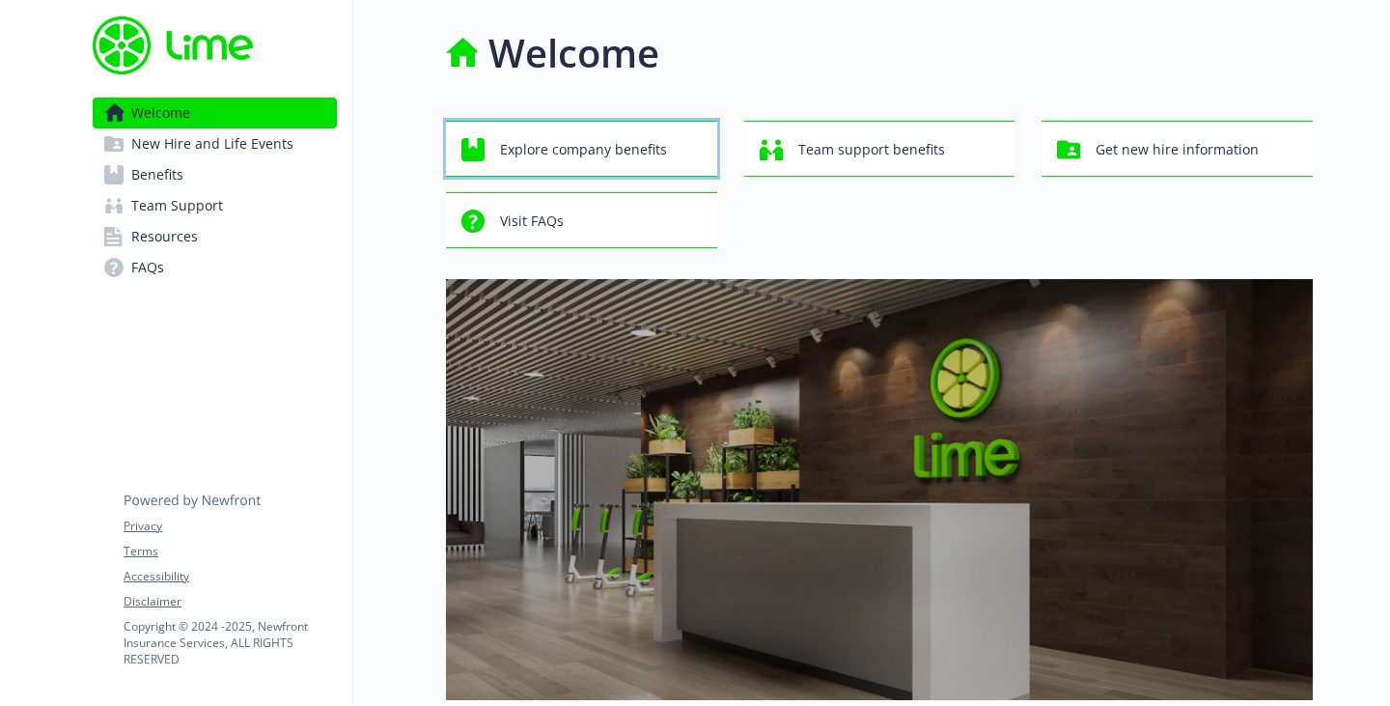
click at [500, 161] on span "Explore company benefits" at bounding box center [583, 149] width 167 height 37
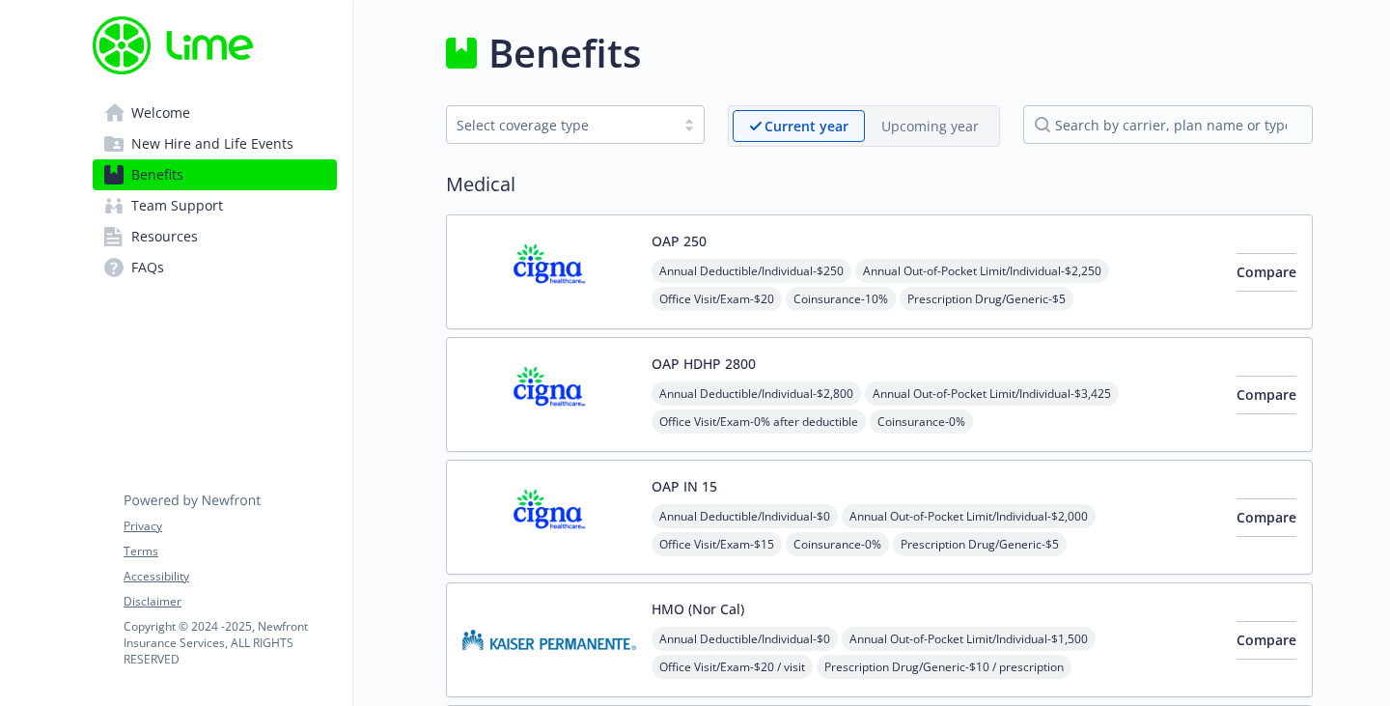
click at [175, 115] on link "Welcome" at bounding box center [215, 113] width 244 height 31
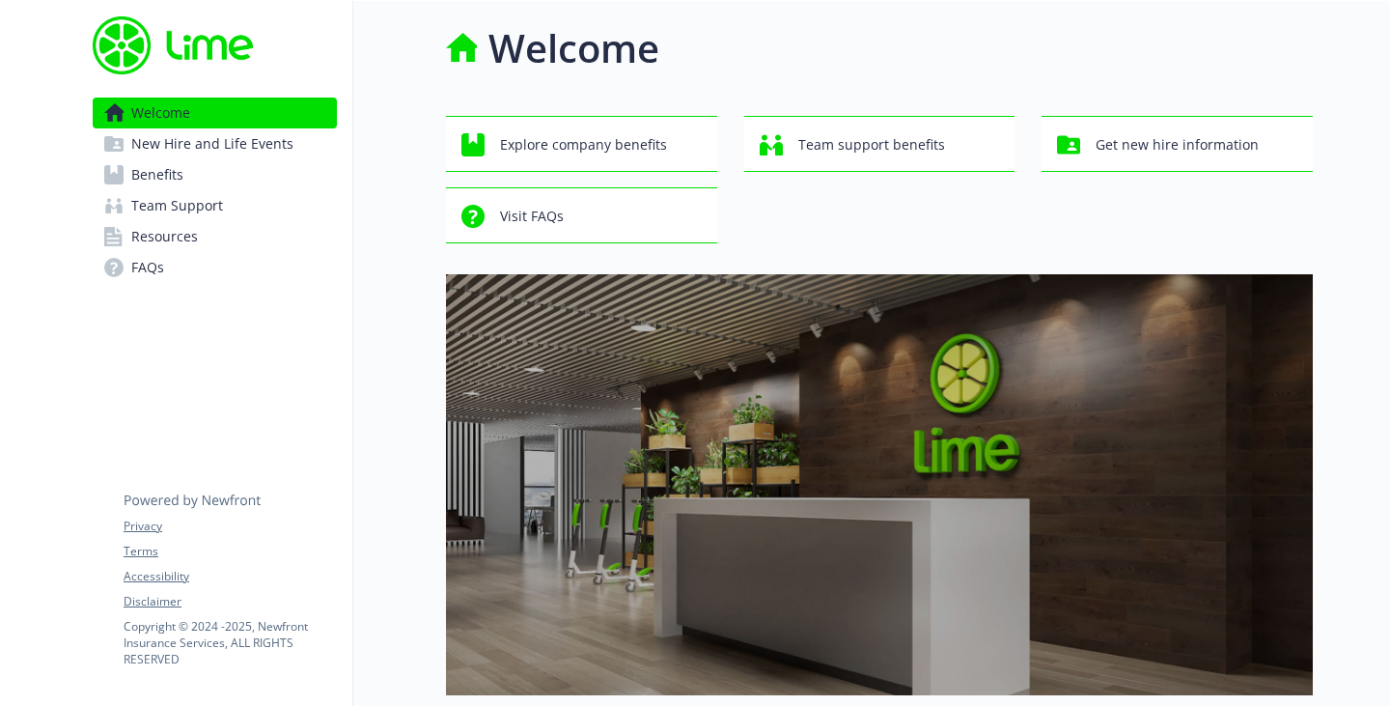
scroll to position [0, 14]
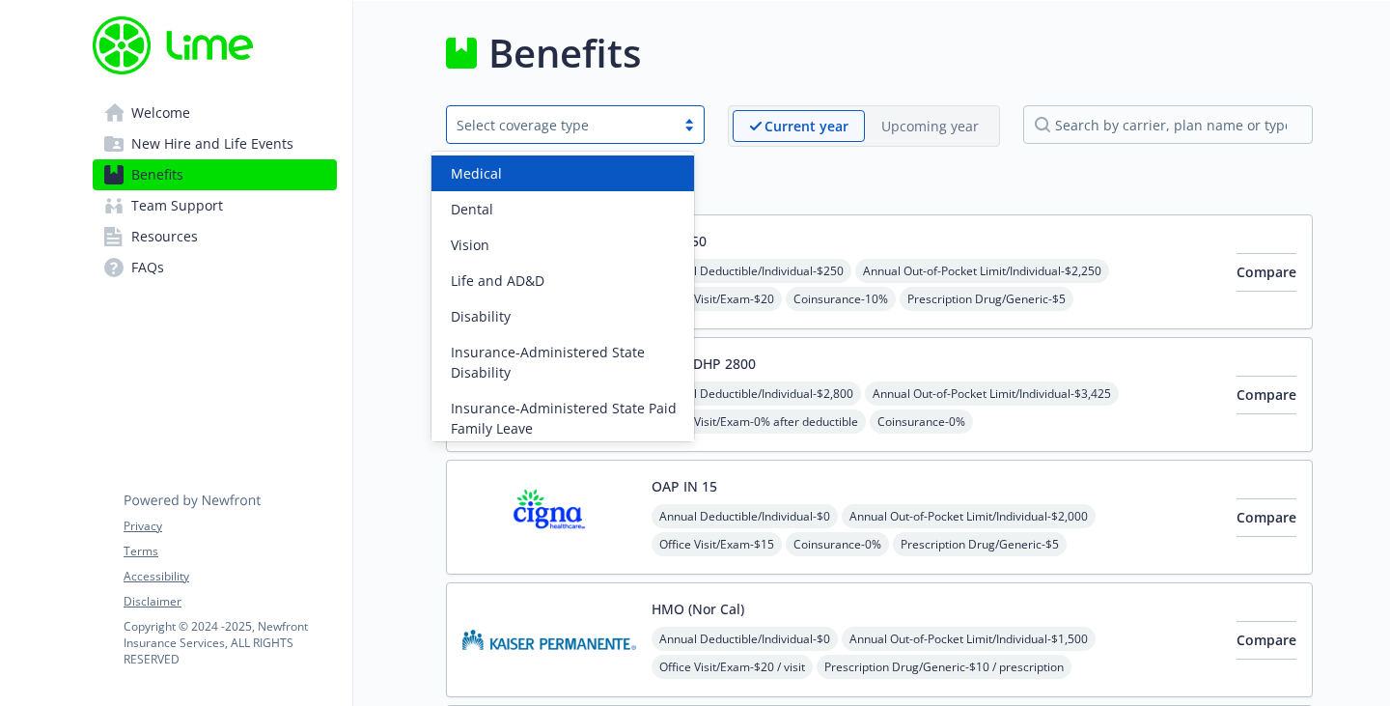
click at [565, 124] on div "Select coverage type" at bounding box center [561, 125] width 209 height 20
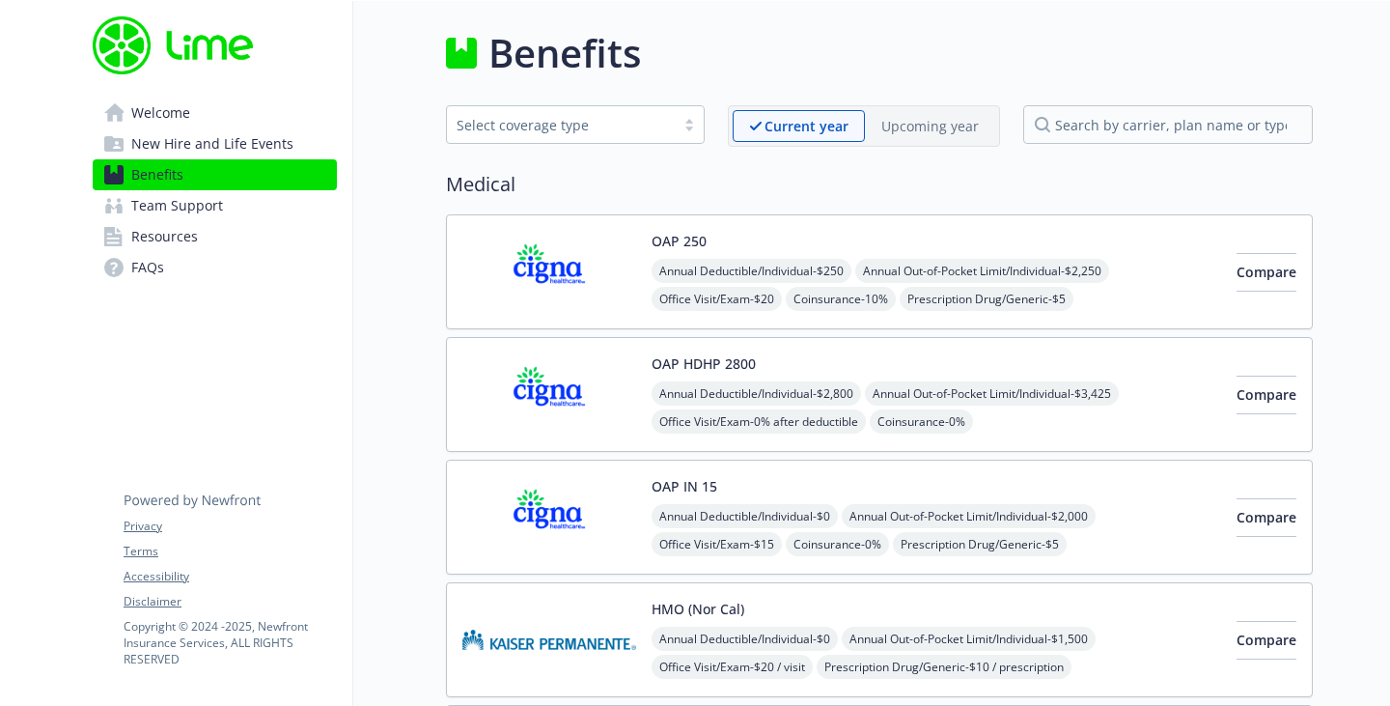
click at [1054, 212] on div "Medical OAP 250 Annual Deductible/Individual - $250 Annual Out-of-Pocket Limit/…" at bounding box center [879, 556] width 867 height 772
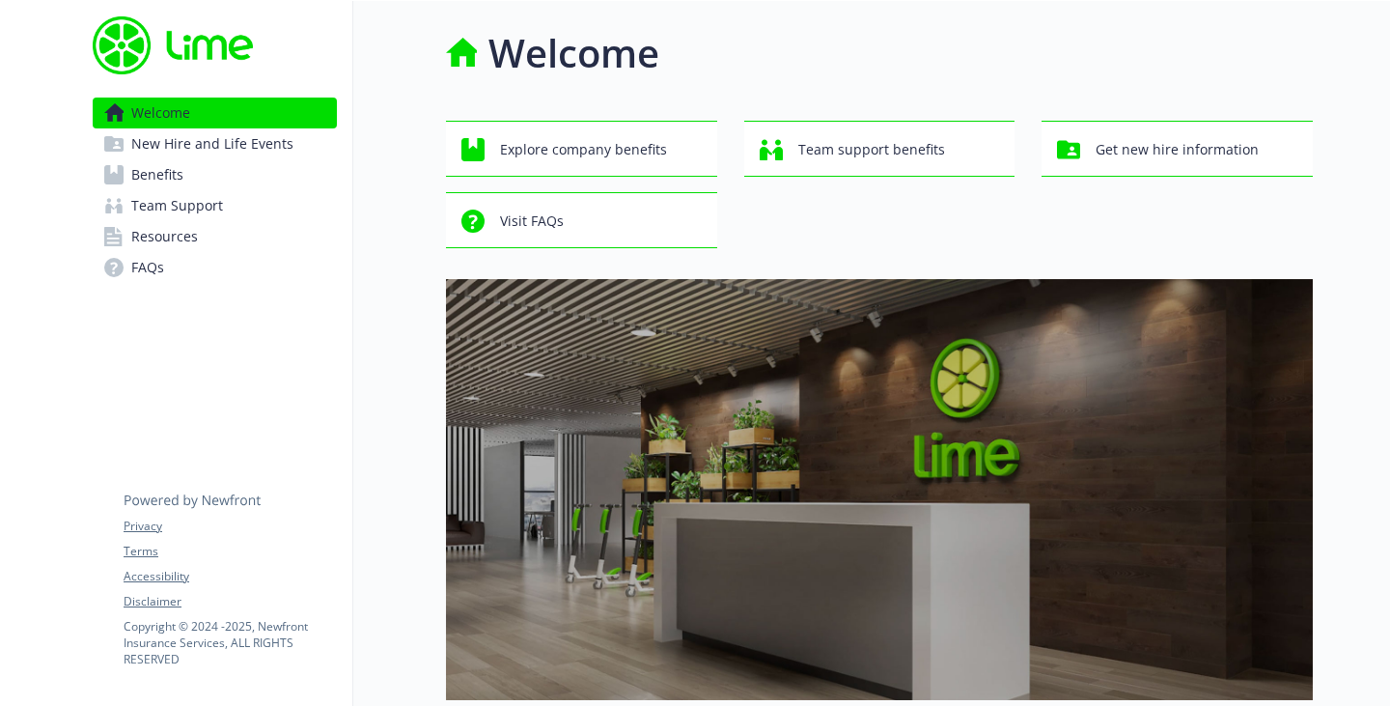
click at [163, 246] on span "Resources" at bounding box center [164, 236] width 67 height 31
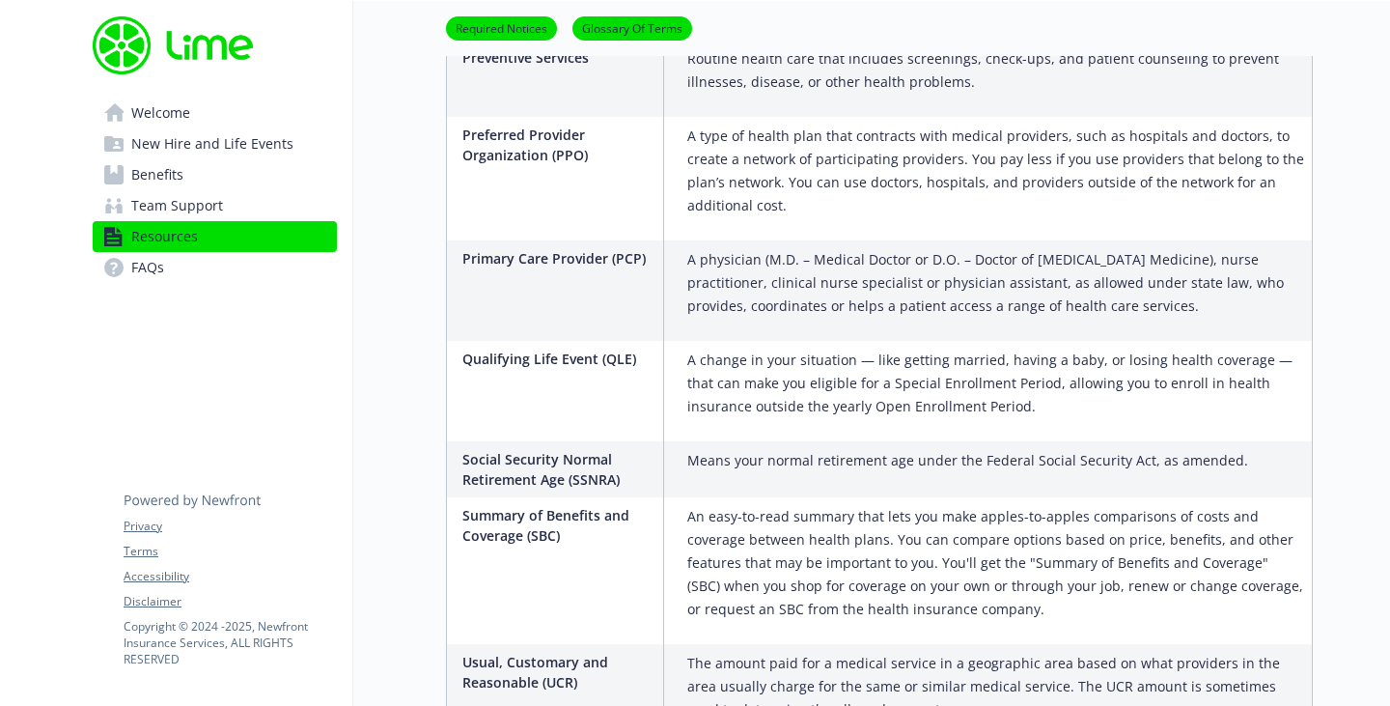
scroll to position [3773, 0]
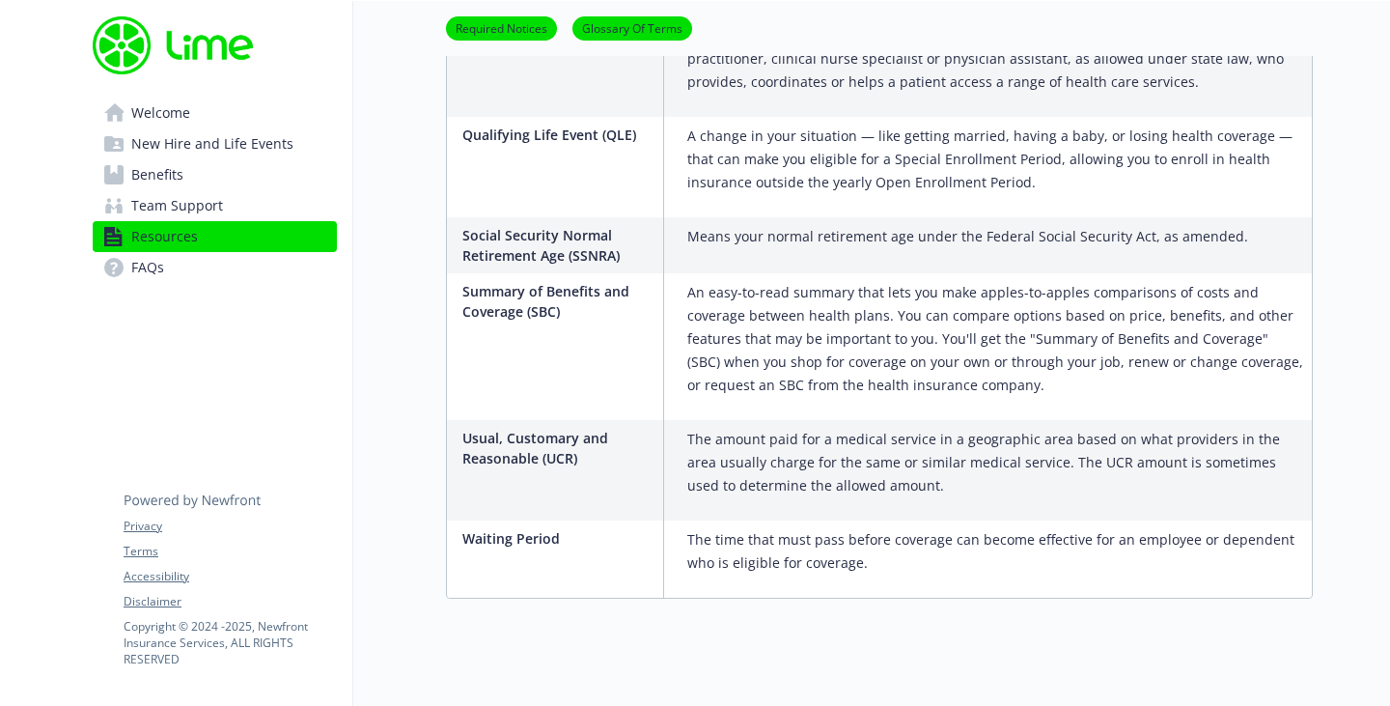
click at [165, 271] on link "FAQs" at bounding box center [215, 267] width 244 height 31
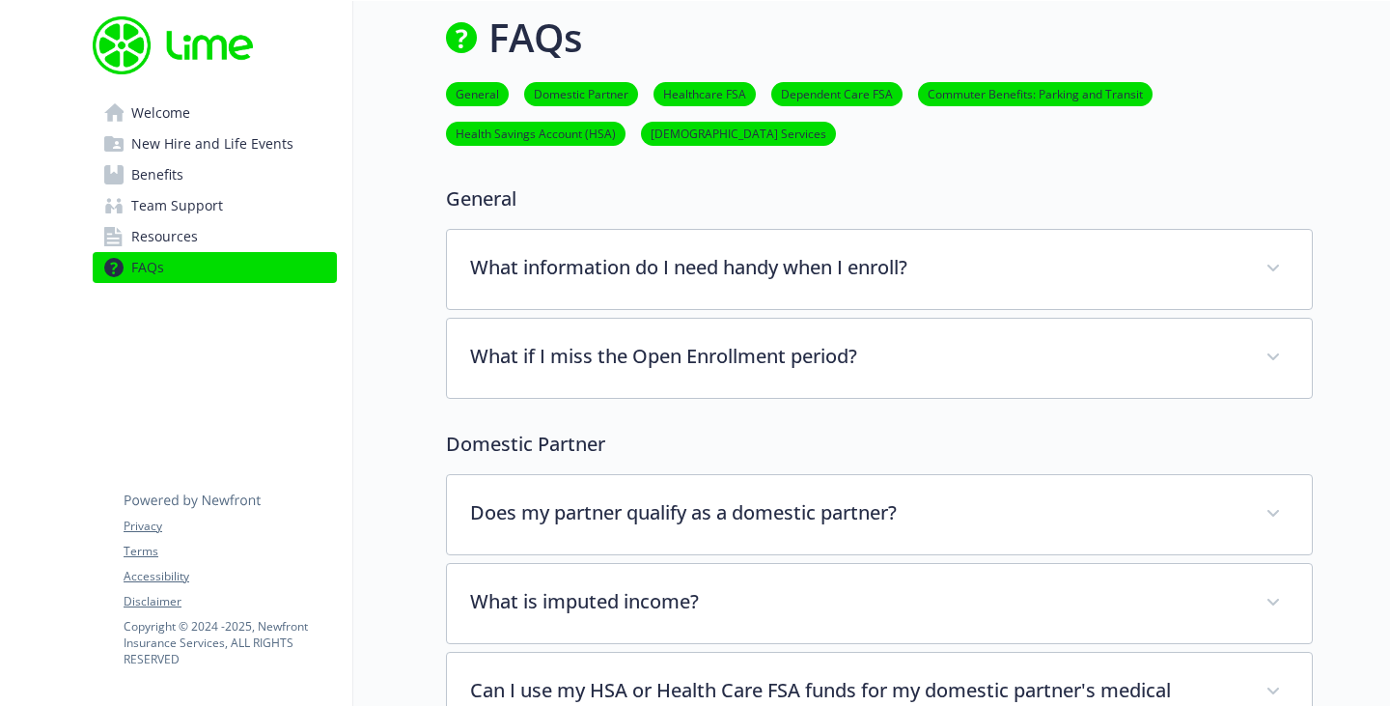
scroll to position [3773, 0]
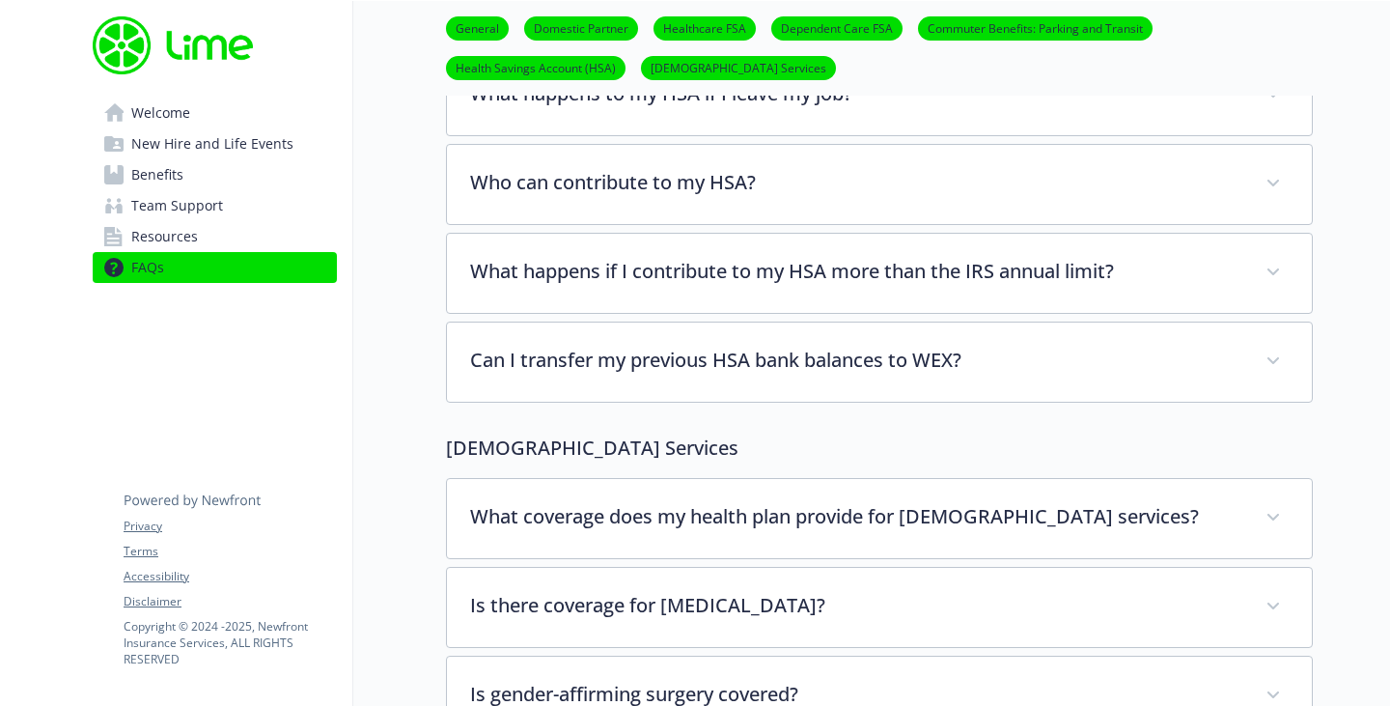
click at [177, 199] on span "Team Support" at bounding box center [177, 205] width 92 height 31
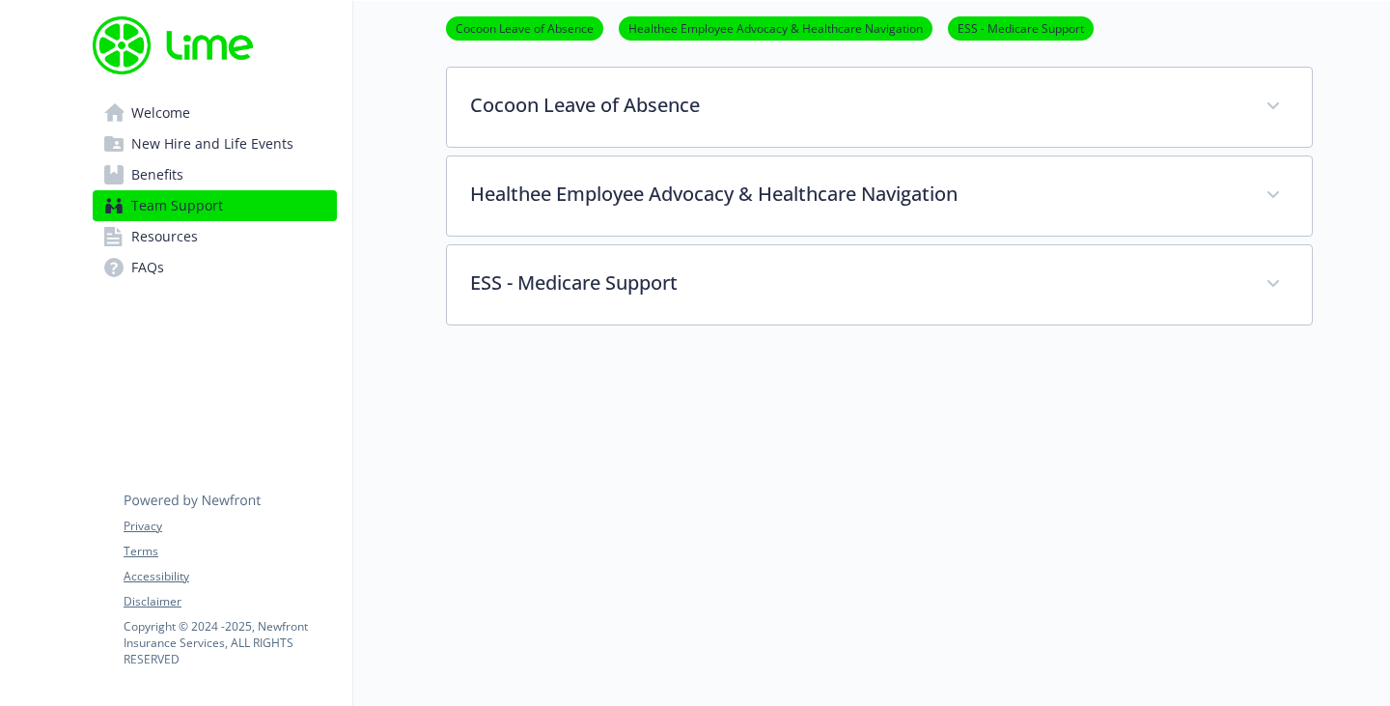
scroll to position [428, 0]
click at [160, 181] on span "Benefits" at bounding box center [157, 174] width 52 height 31
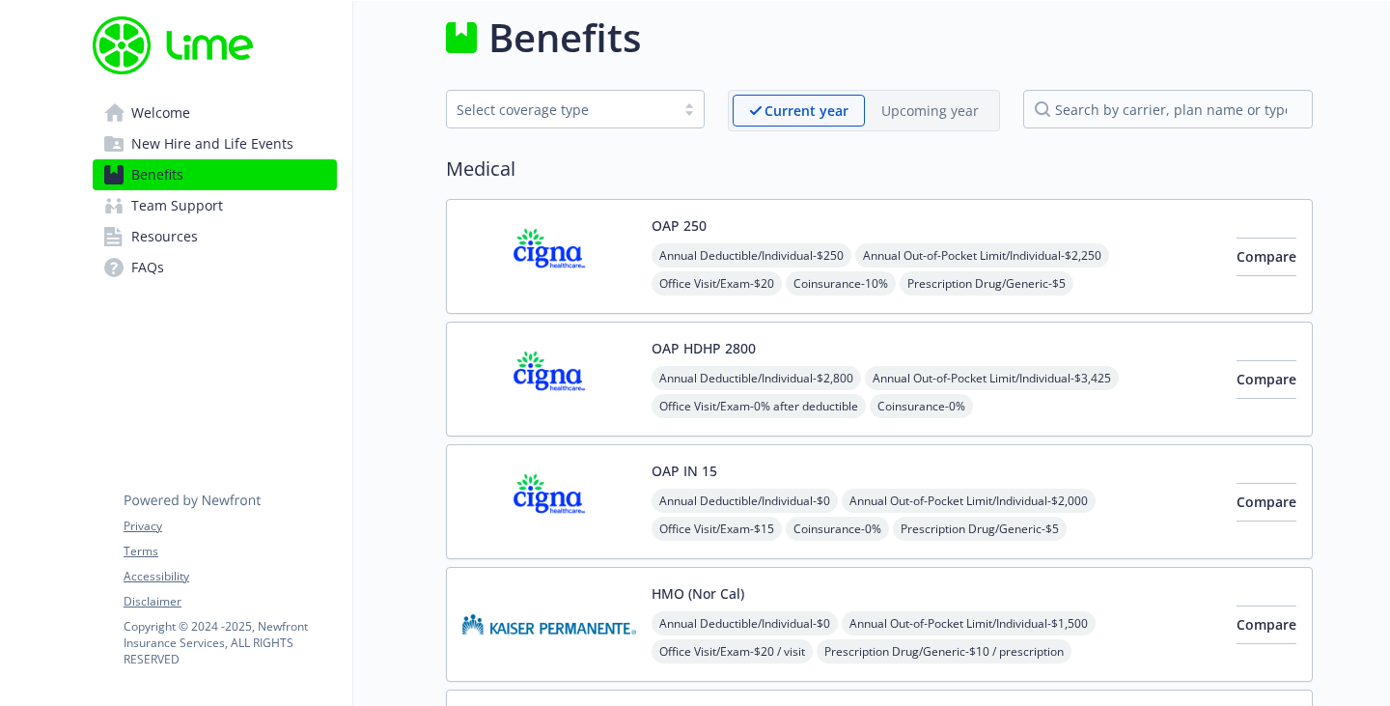
scroll to position [428, 0]
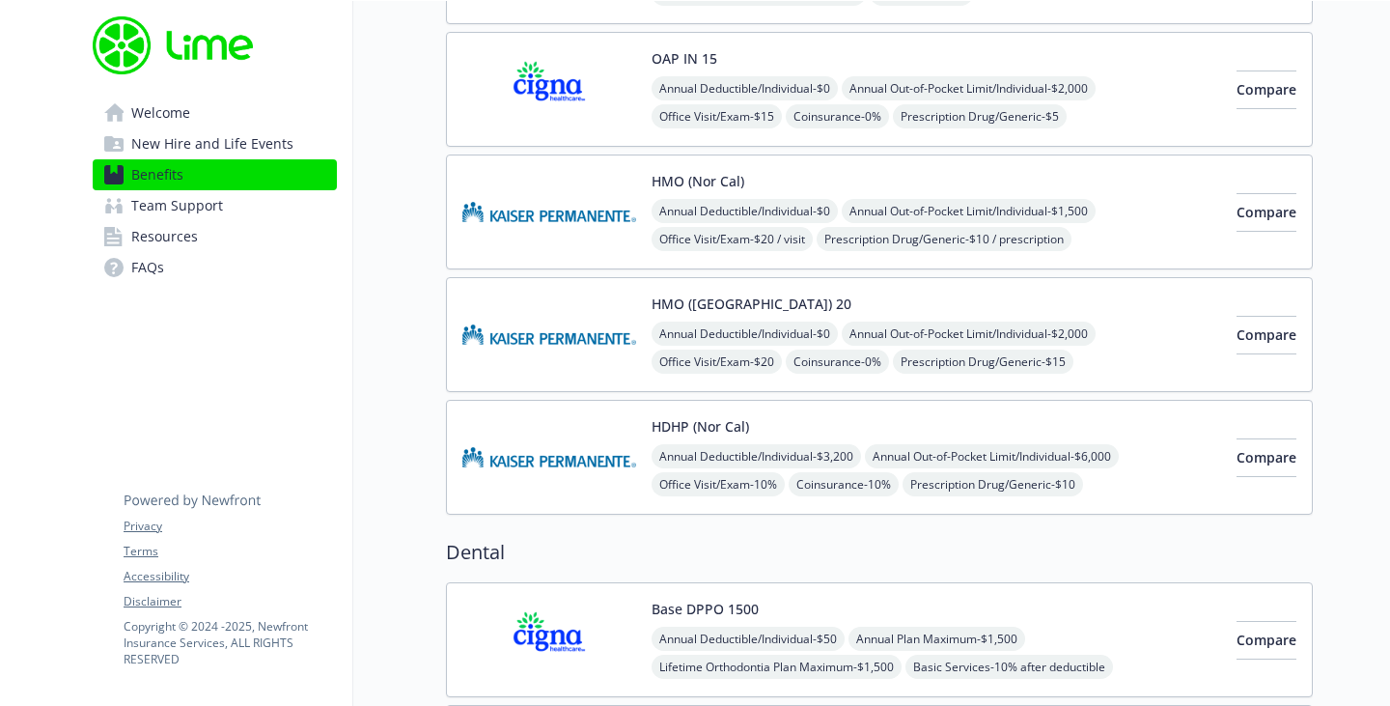
click at [166, 145] on span "New Hire and Life Events" at bounding box center [212, 143] width 162 height 31
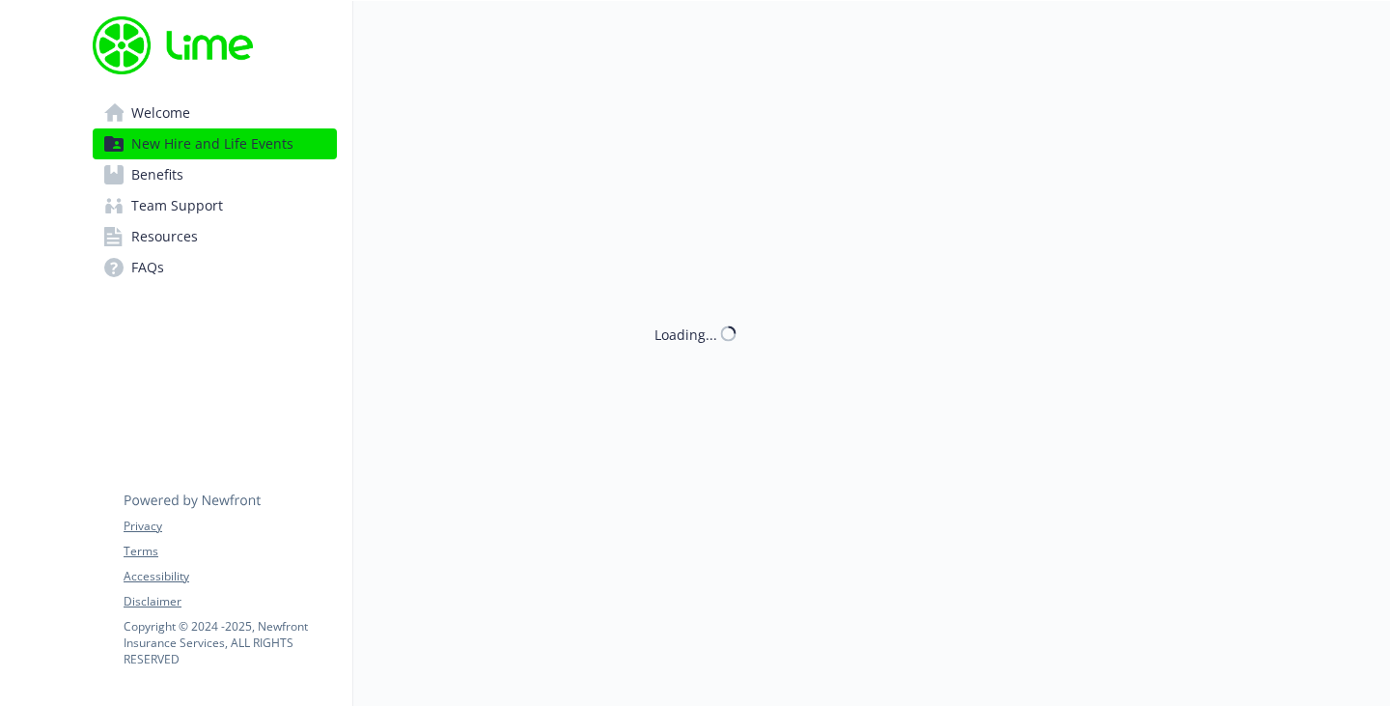
scroll to position [428, 0]
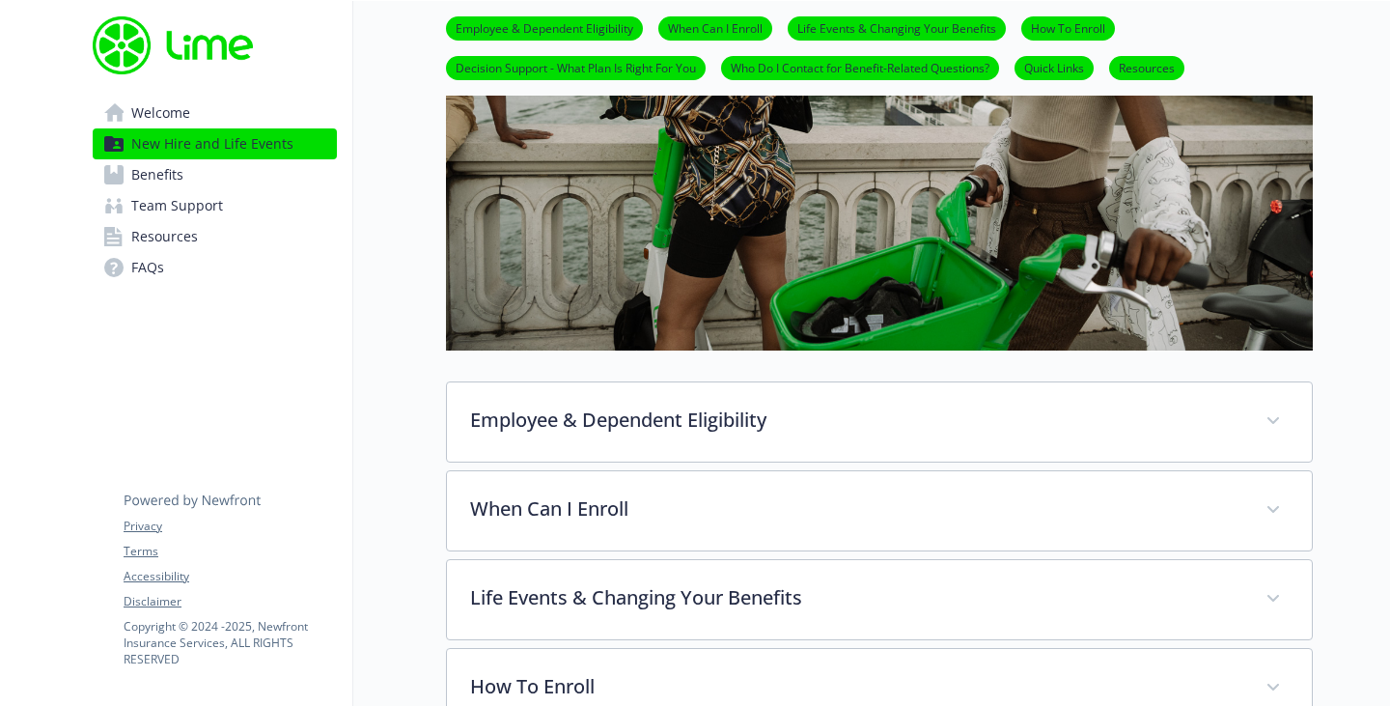
click at [1076, 68] on link "Quick Links" at bounding box center [1054, 67] width 79 height 18
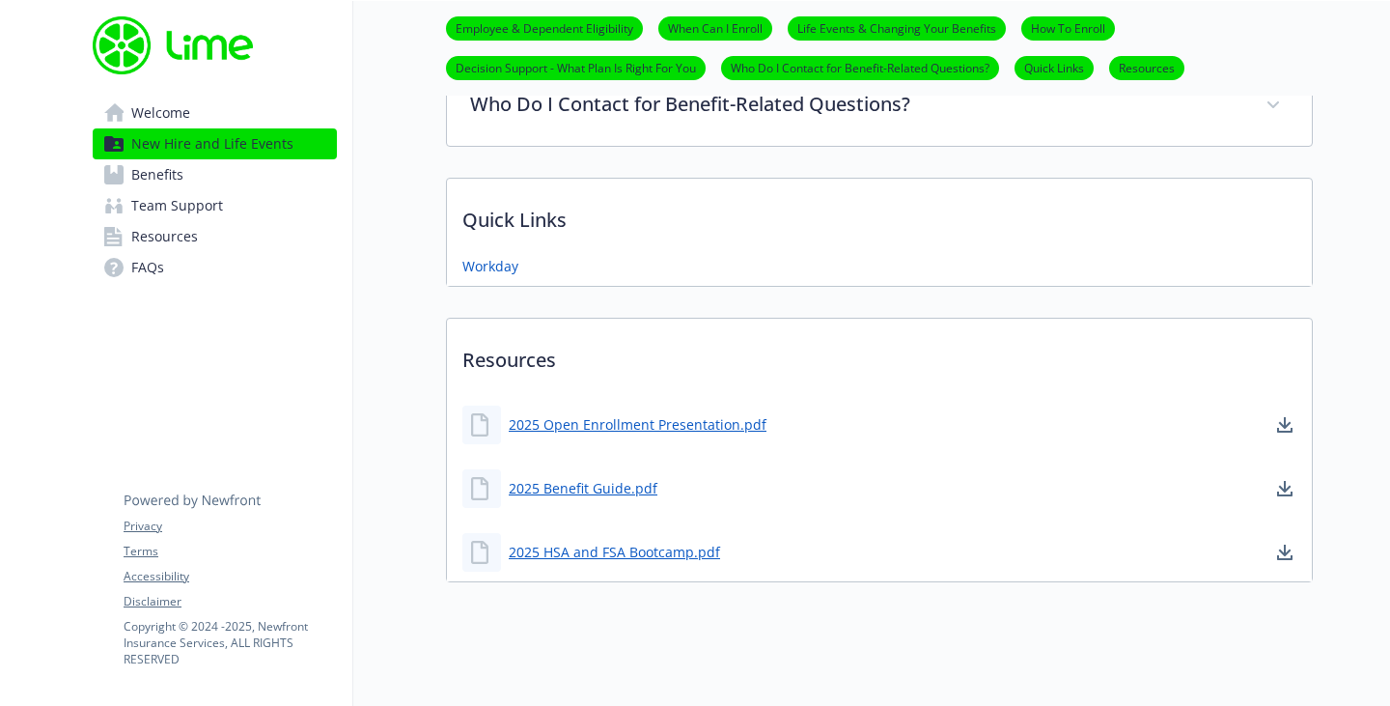
scroll to position [1217, 14]
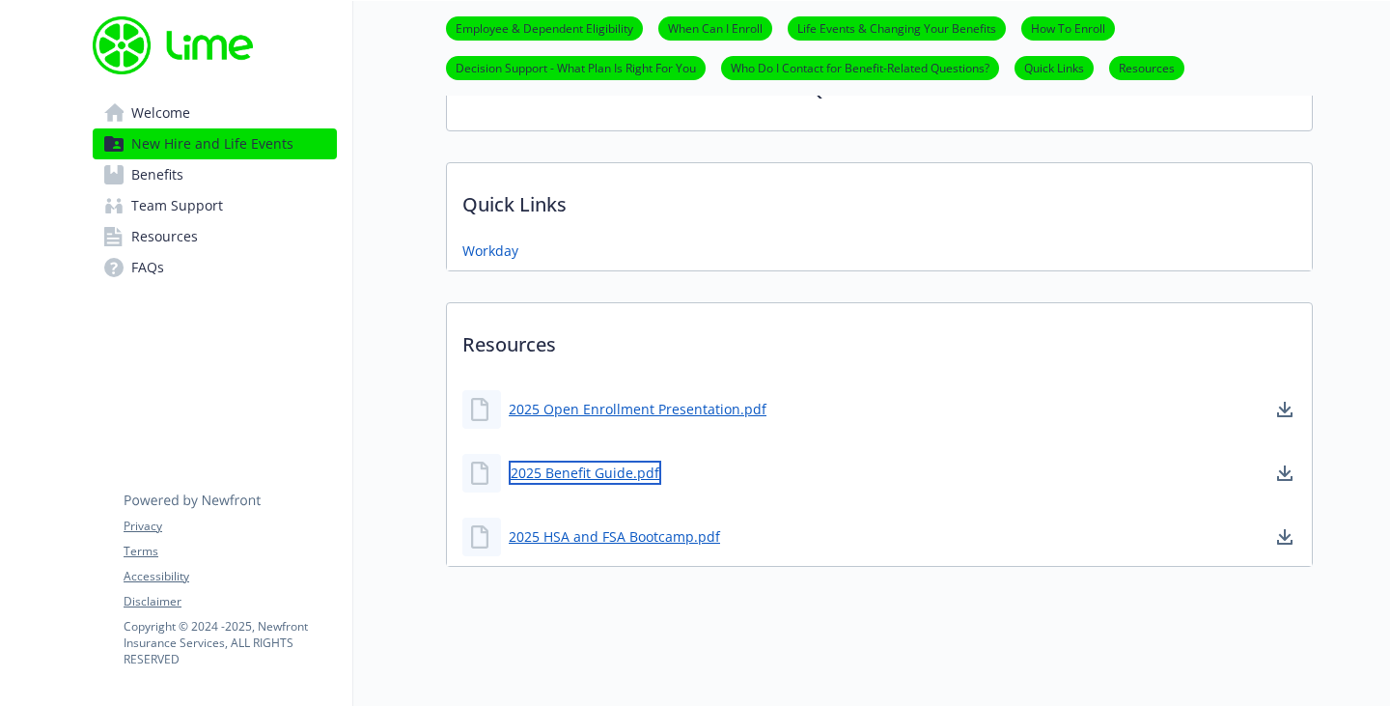
click at [586, 460] on link "2025 Benefit Guide.pdf" at bounding box center [585, 472] width 153 height 24
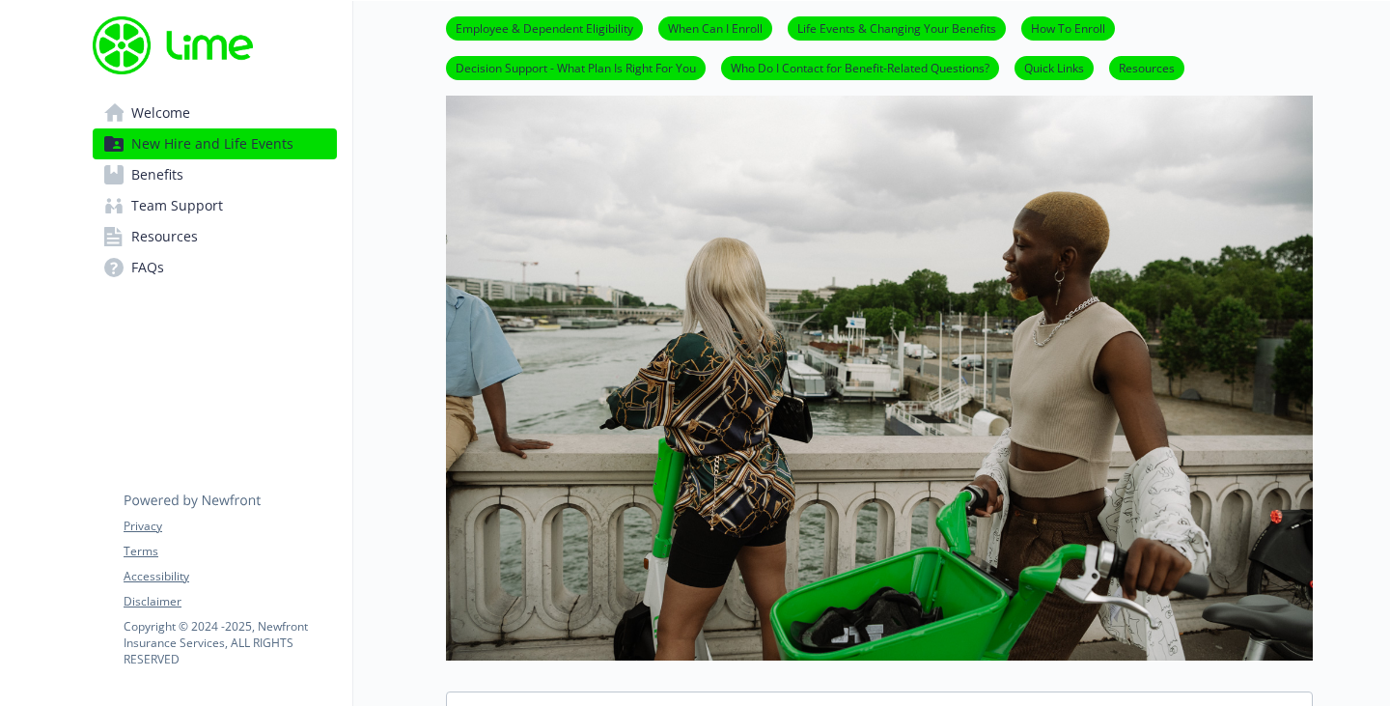
scroll to position [0, 14]
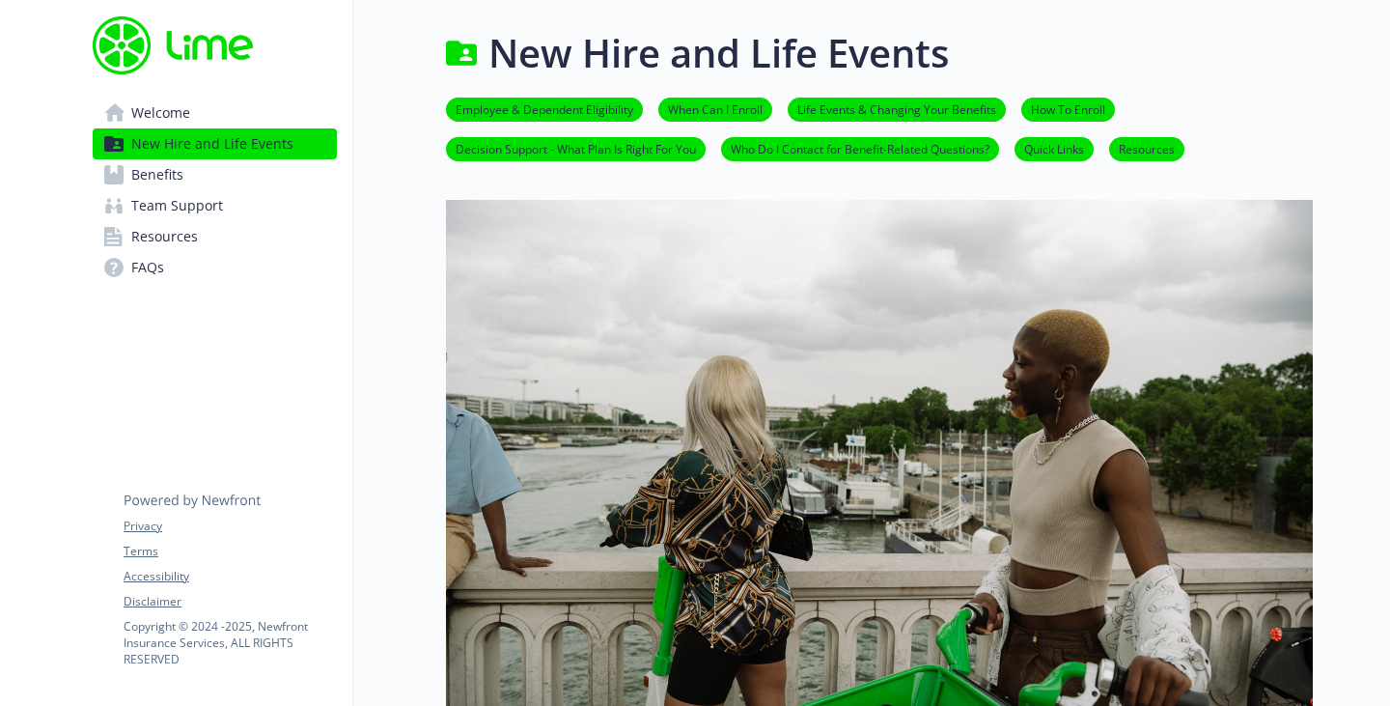
click at [157, 113] on span "Welcome" at bounding box center [160, 113] width 59 height 31
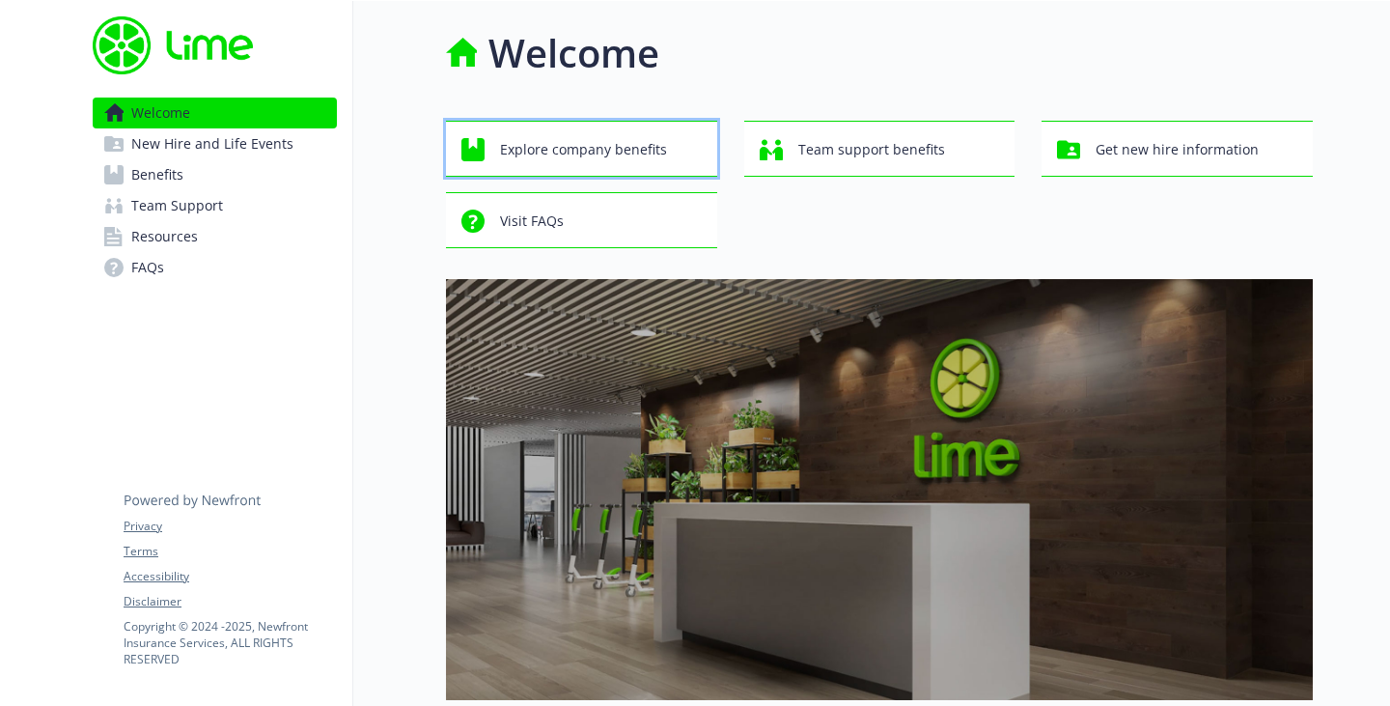
click at [572, 155] on span "Explore company benefits" at bounding box center [583, 149] width 167 height 37
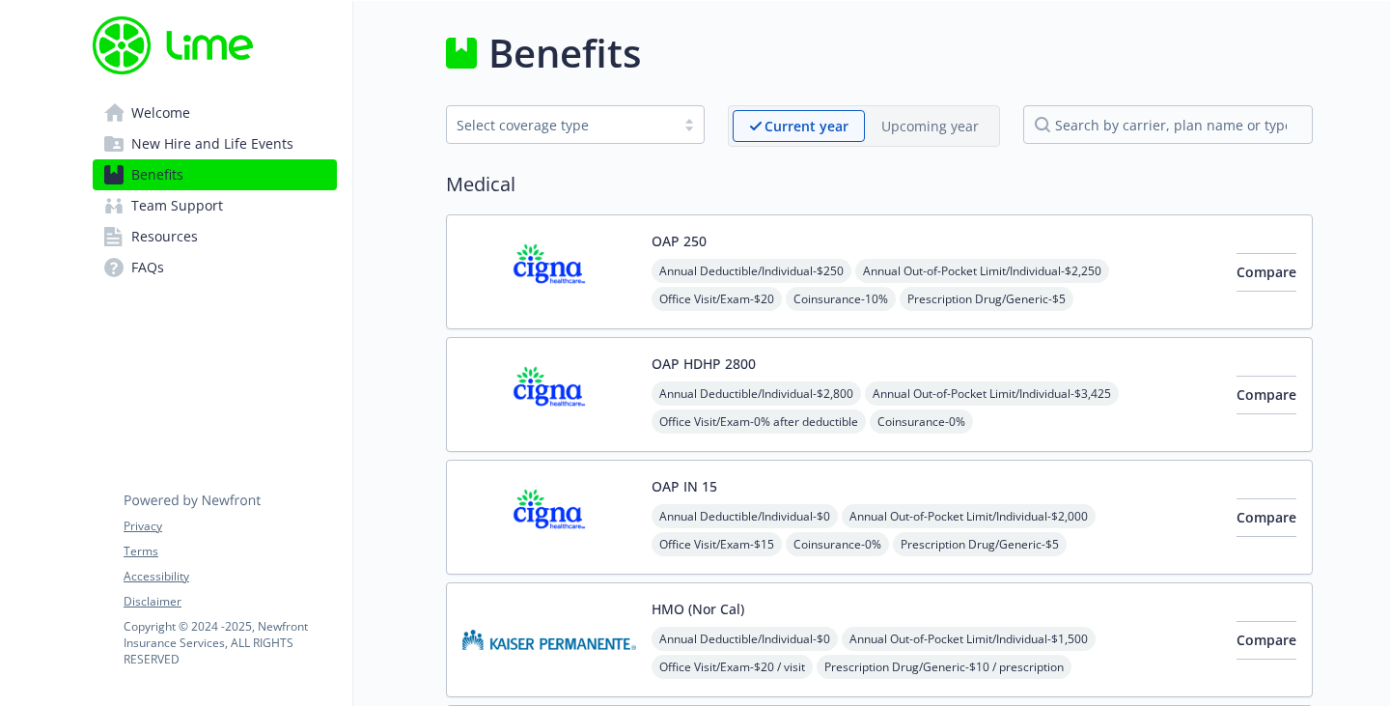
click at [131, 114] on span "Welcome" at bounding box center [160, 113] width 59 height 31
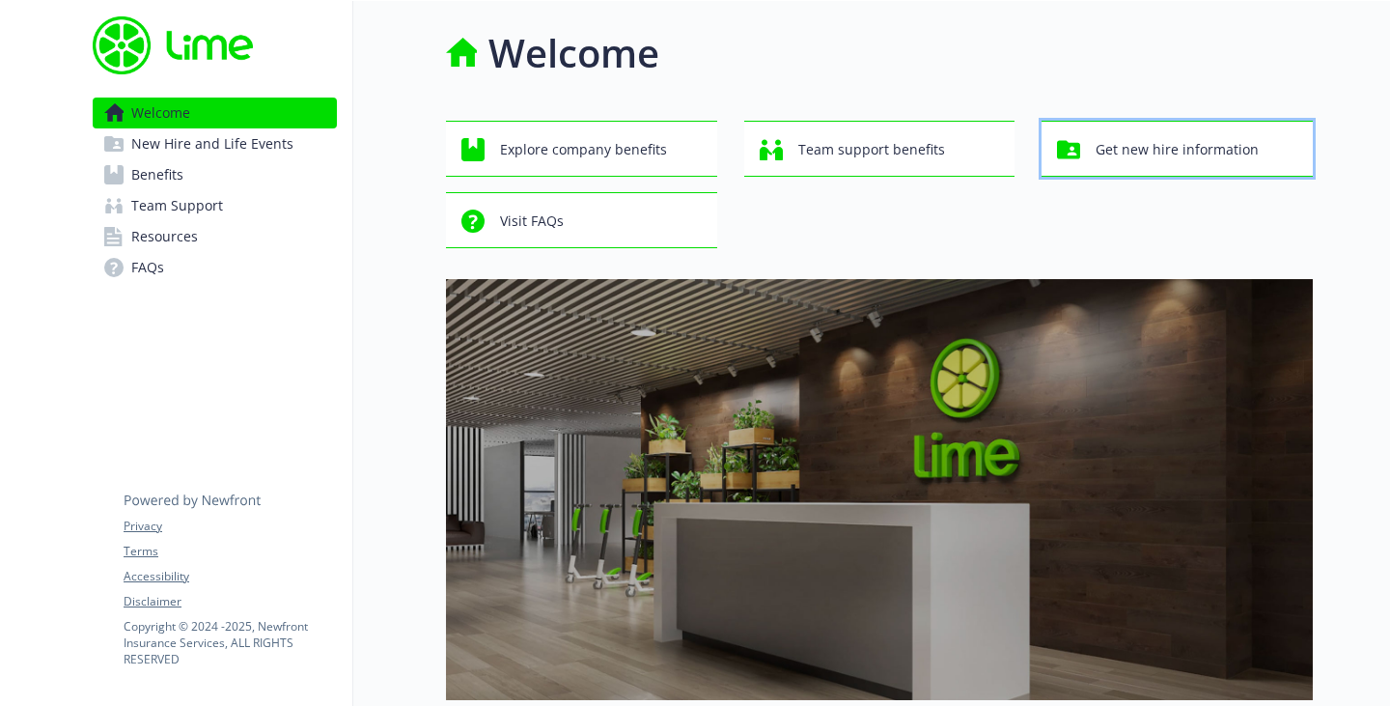
click at [1155, 147] on span "Get new hire information" at bounding box center [1177, 149] width 163 height 37
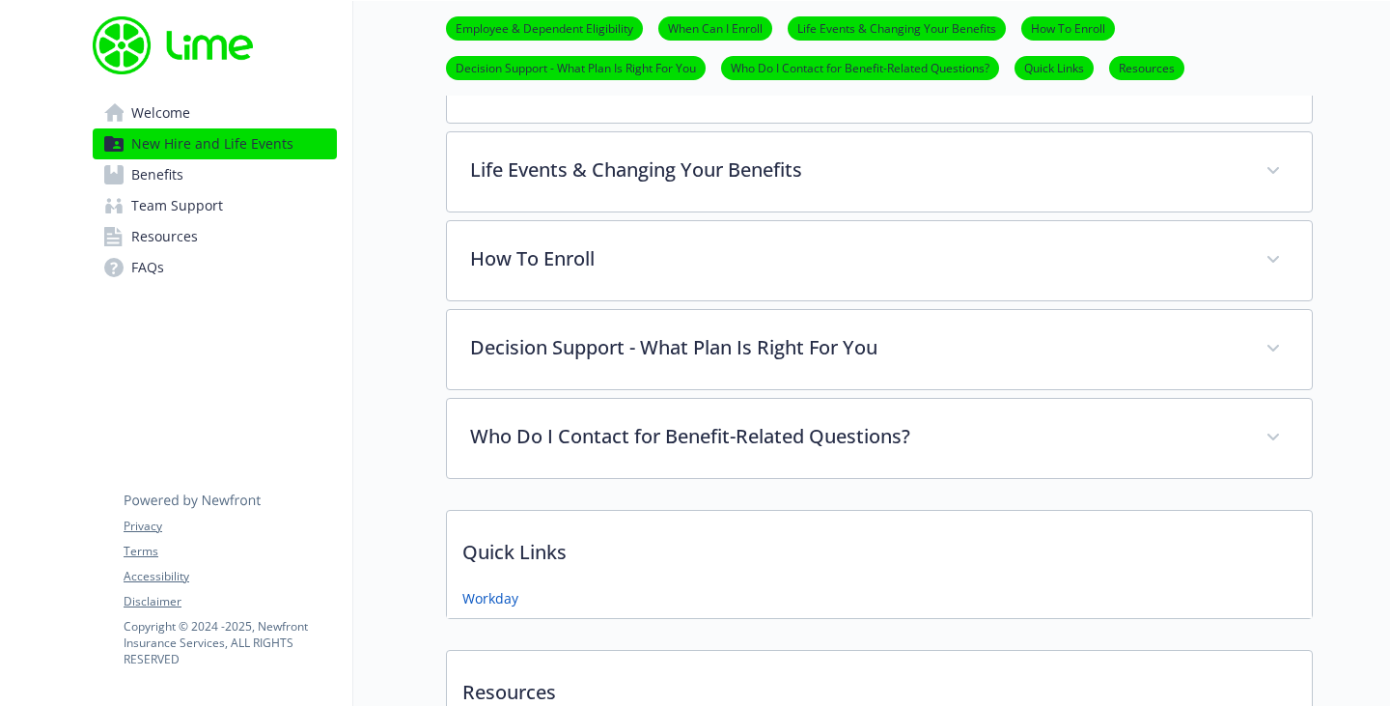
scroll to position [803, 14]
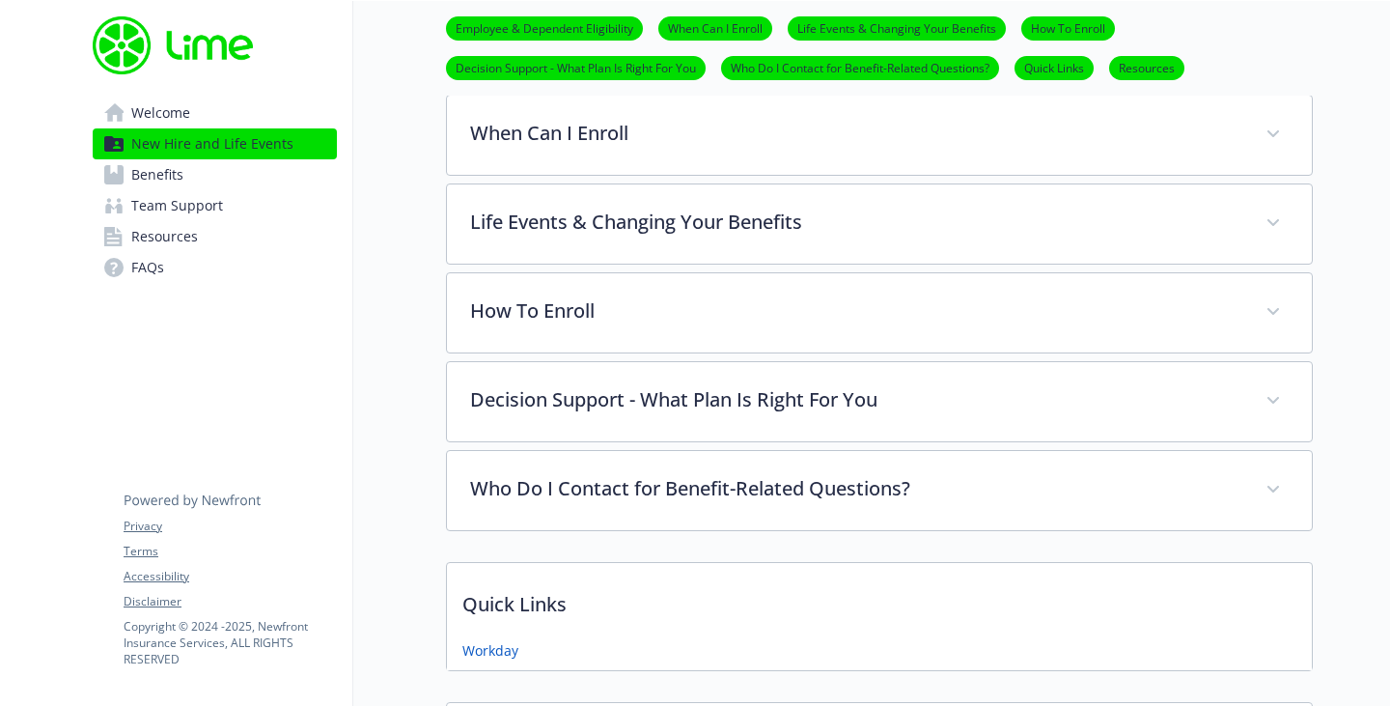
click at [139, 177] on span "Benefits" at bounding box center [157, 174] width 52 height 31
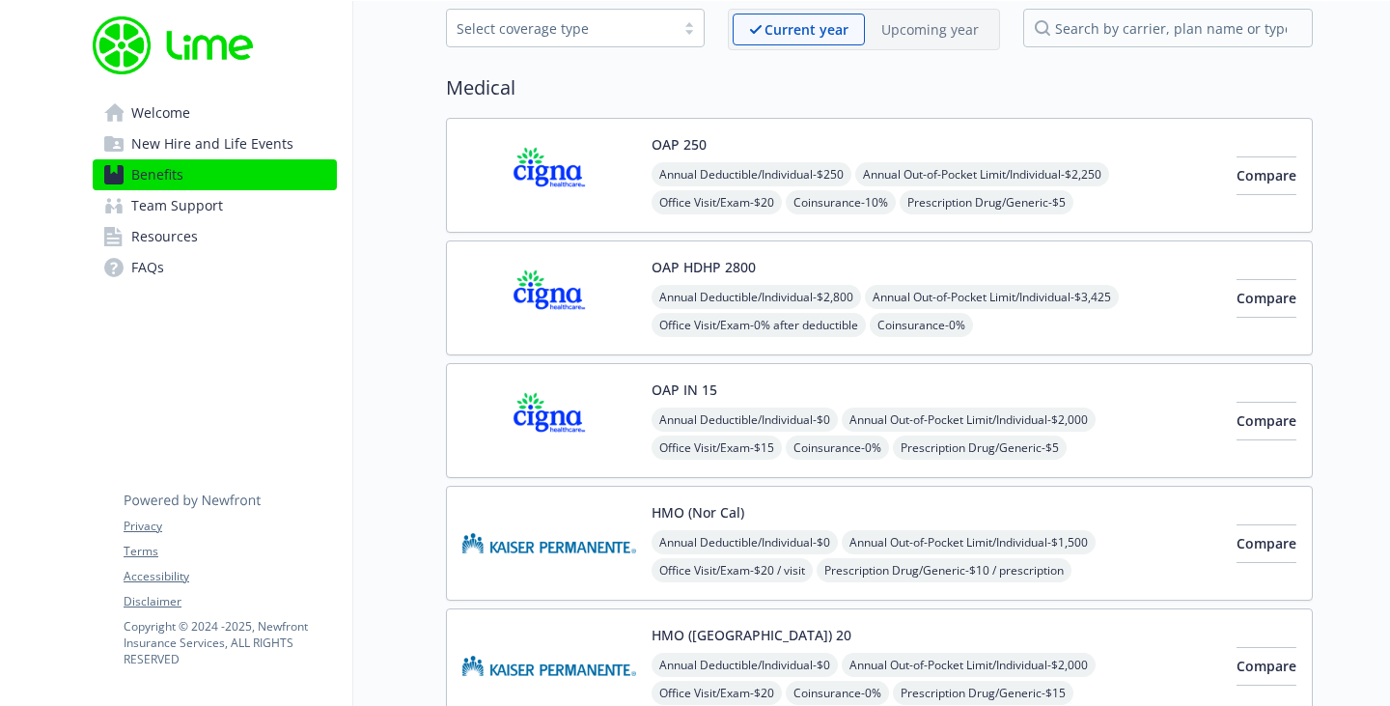
scroll to position [0, 14]
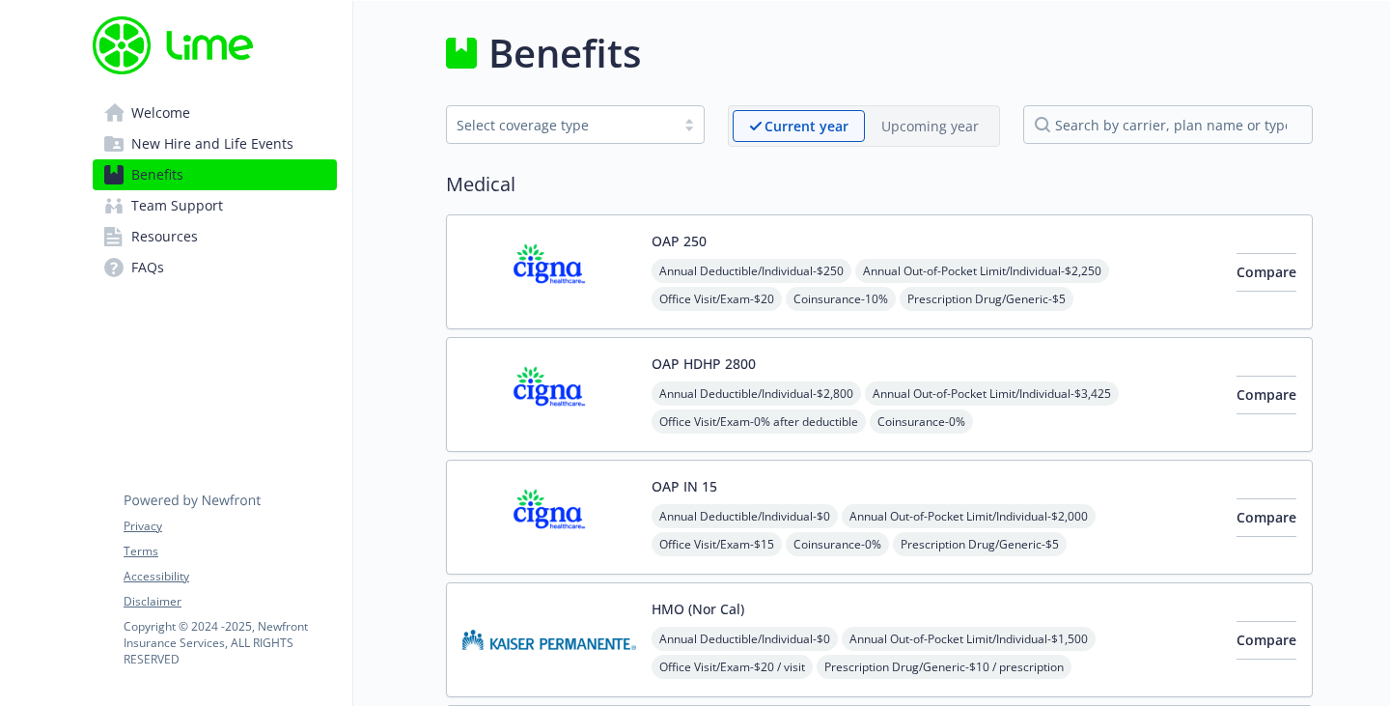
click at [153, 104] on span "Welcome" at bounding box center [160, 113] width 59 height 31
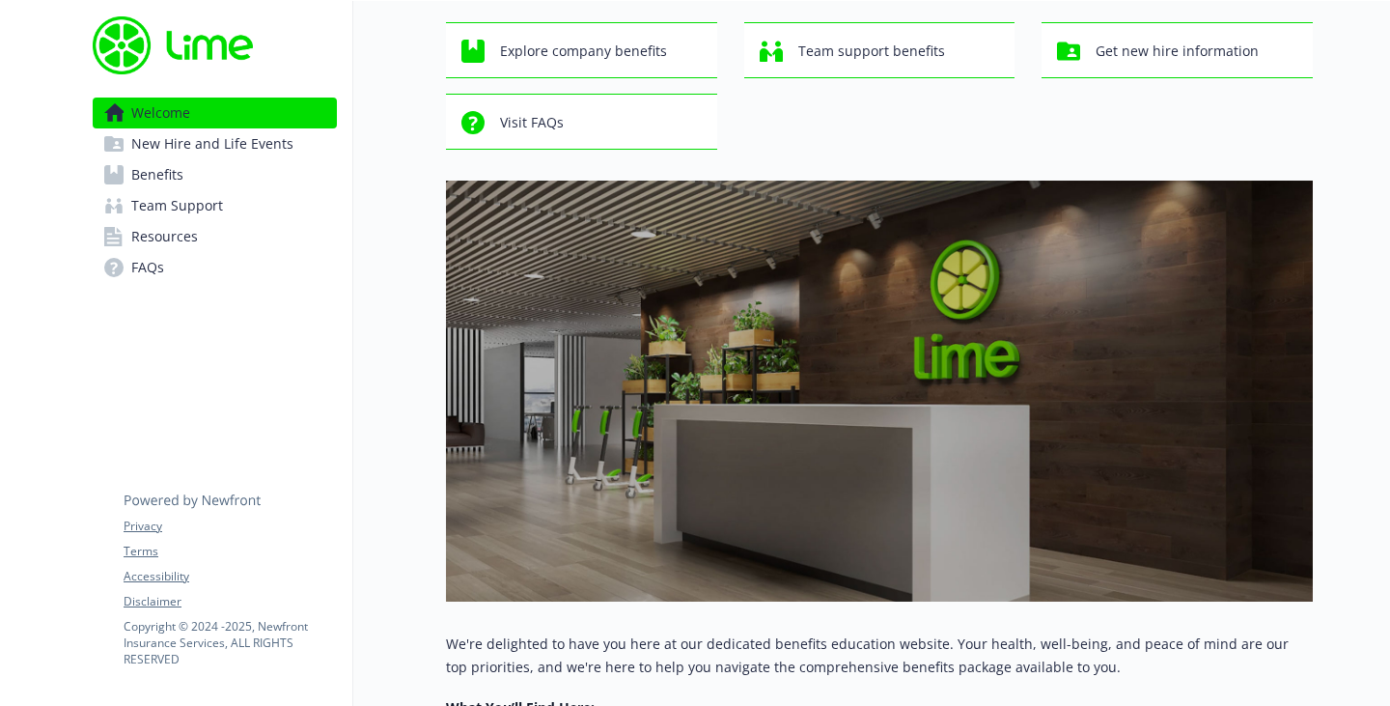
scroll to position [0, 14]
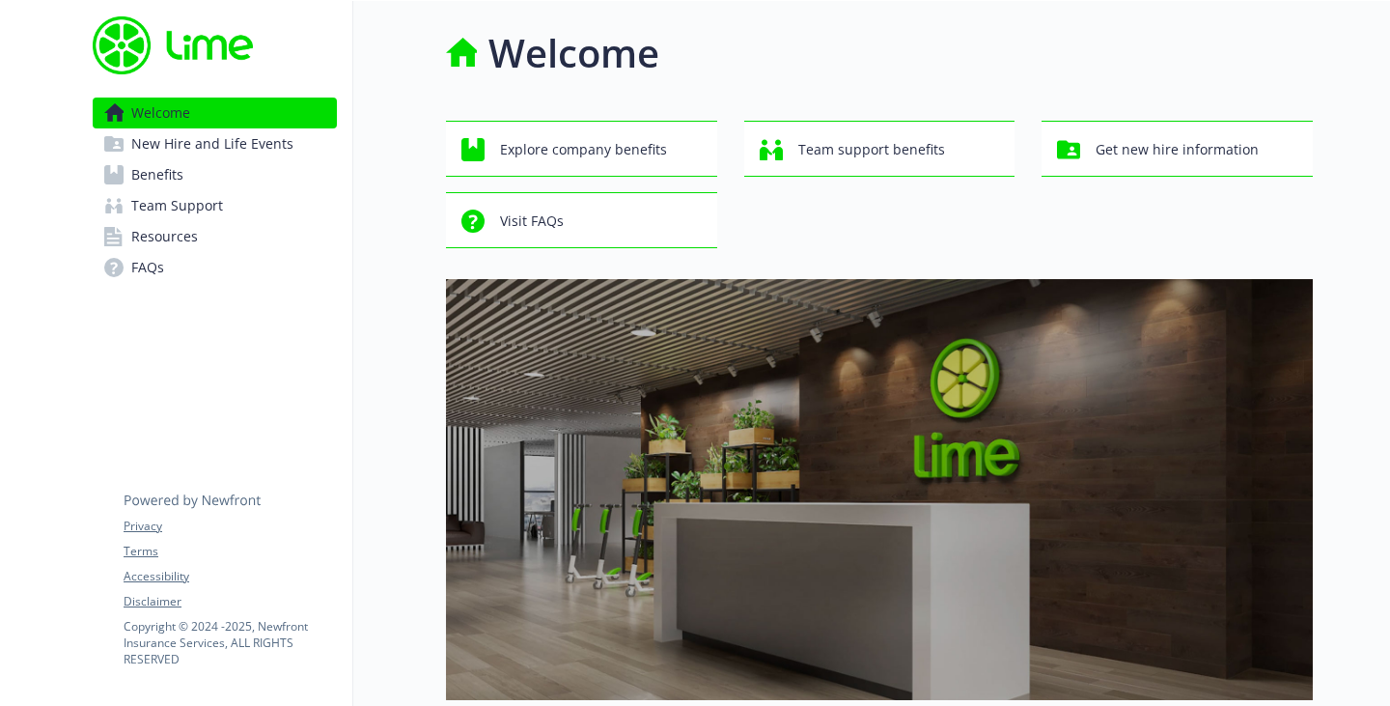
click at [583, 65] on h1 "Welcome" at bounding box center [573, 53] width 171 height 58
click at [181, 54] on img at bounding box center [173, 45] width 160 height 58
click at [134, 104] on span "Welcome" at bounding box center [160, 113] width 59 height 31
click at [500, 227] on span "Visit FAQs" at bounding box center [532, 221] width 64 height 37
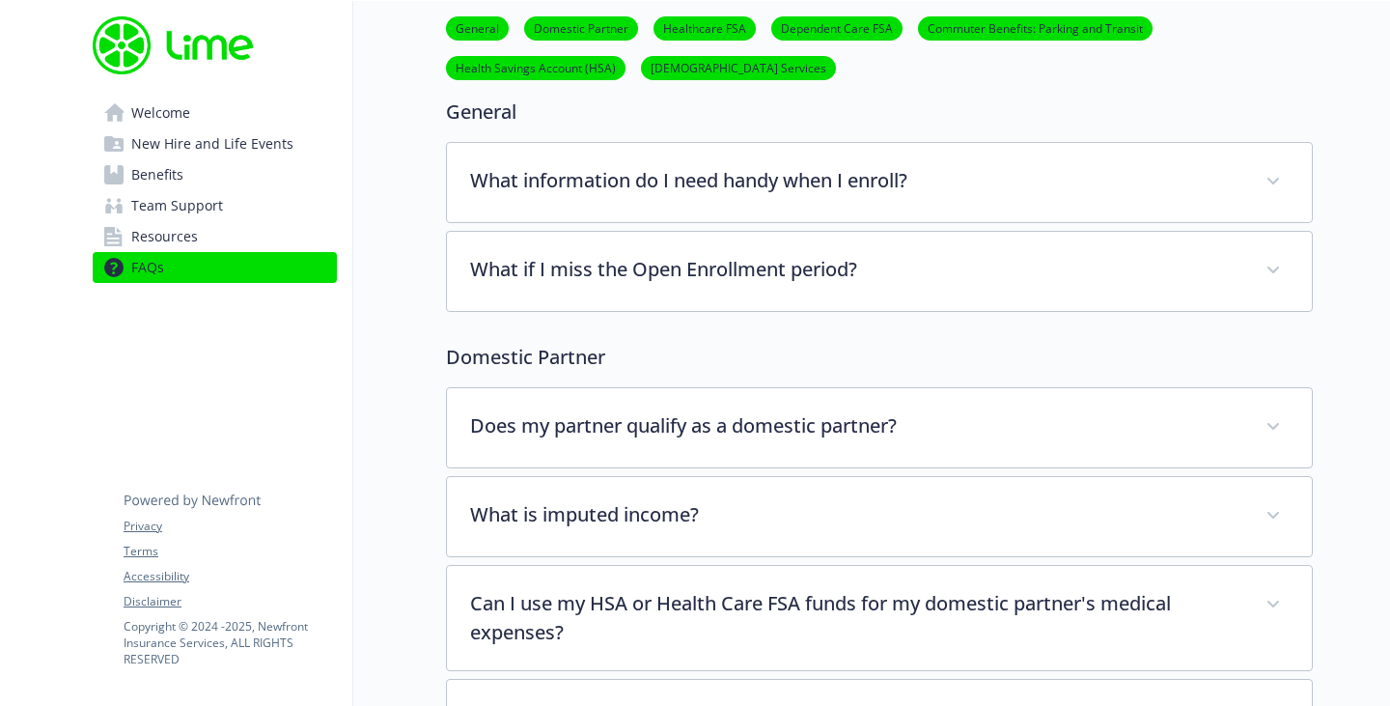
scroll to position [0, 14]
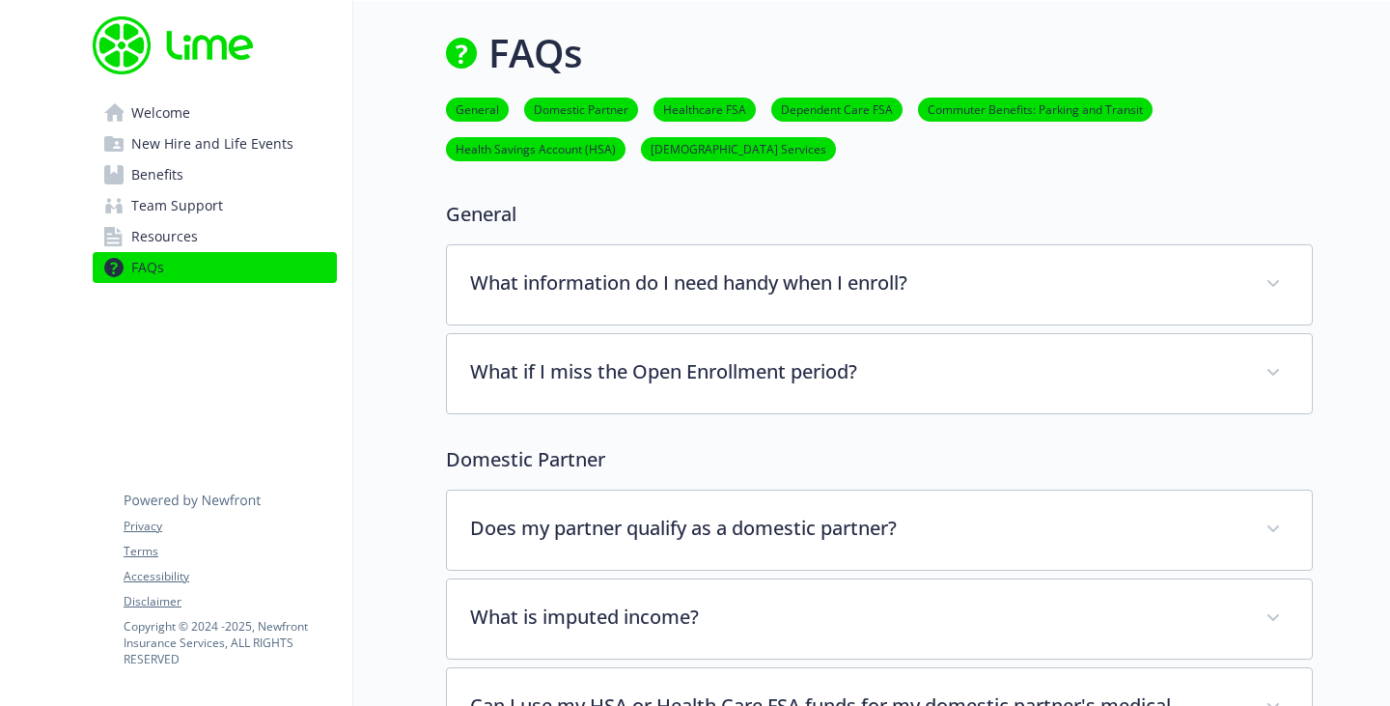
click at [476, 106] on link "General" at bounding box center [477, 108] width 63 height 18
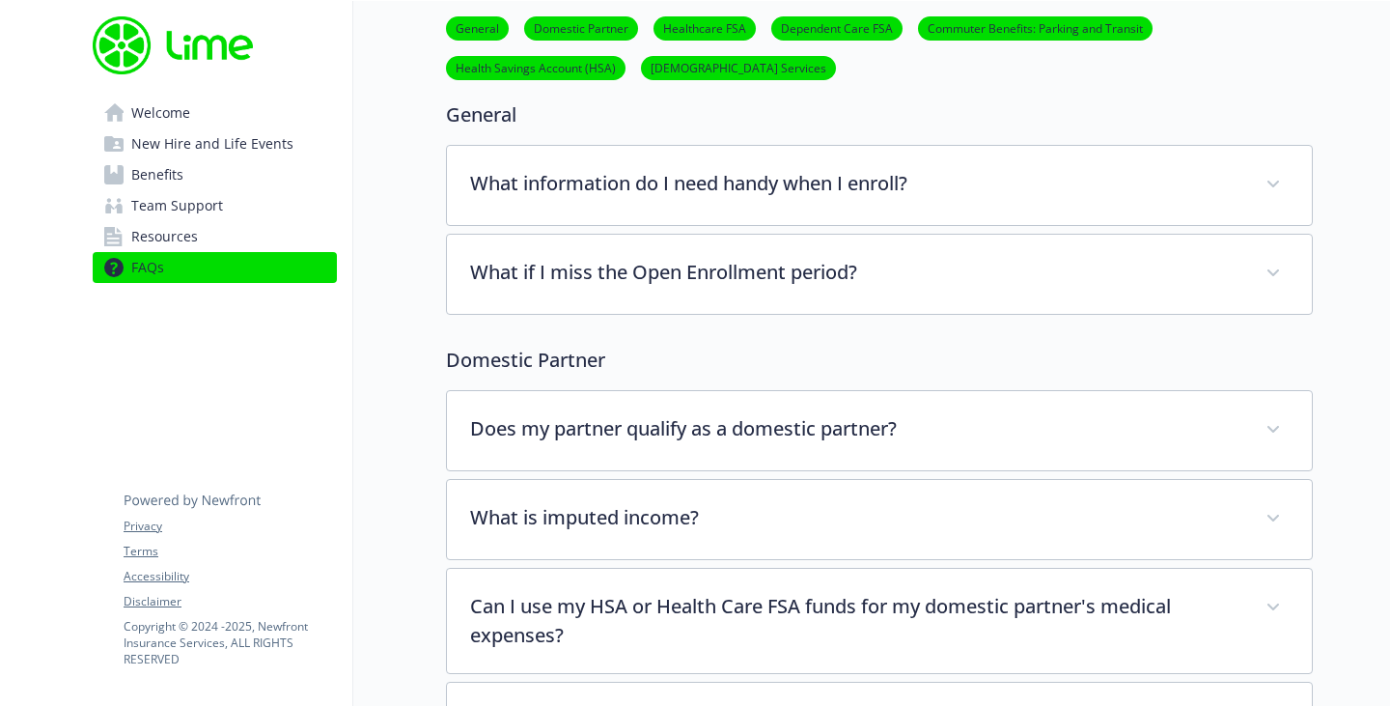
scroll to position [100, 14]
click at [148, 123] on span "Welcome" at bounding box center [160, 113] width 59 height 31
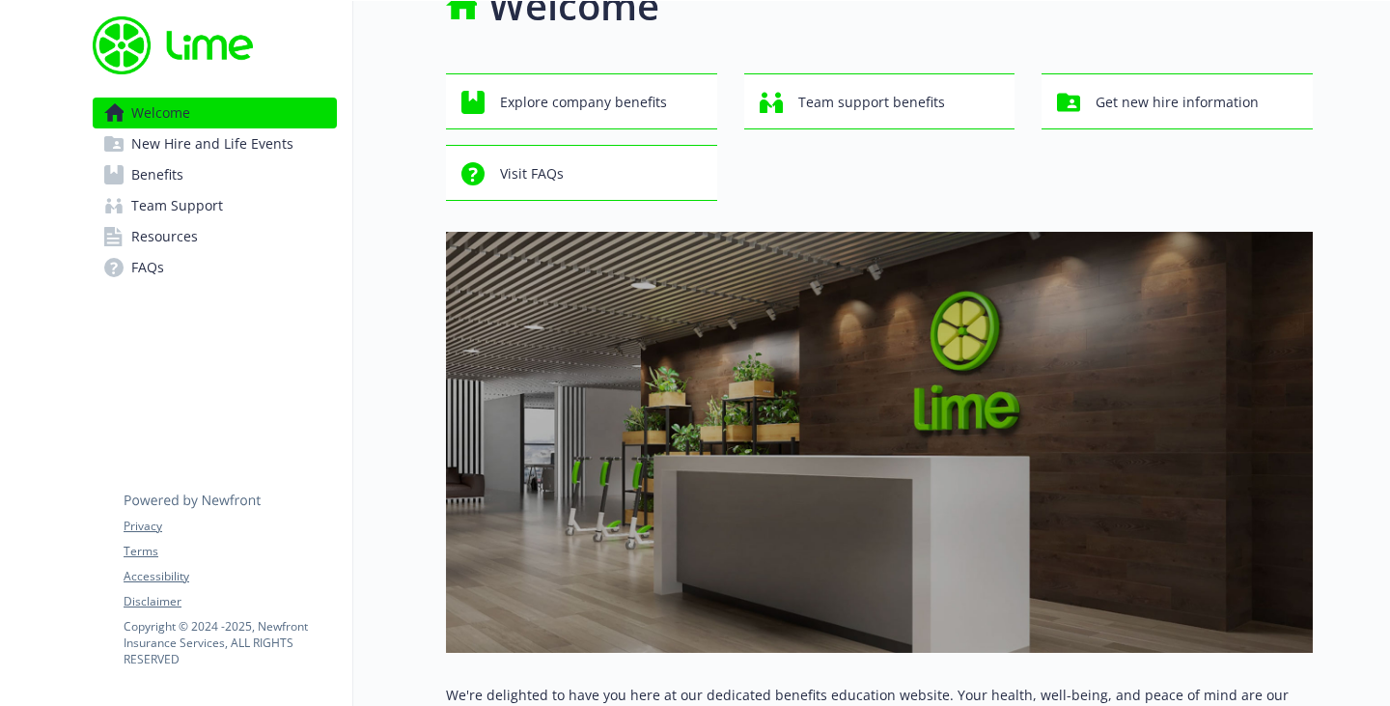
scroll to position [0, 14]
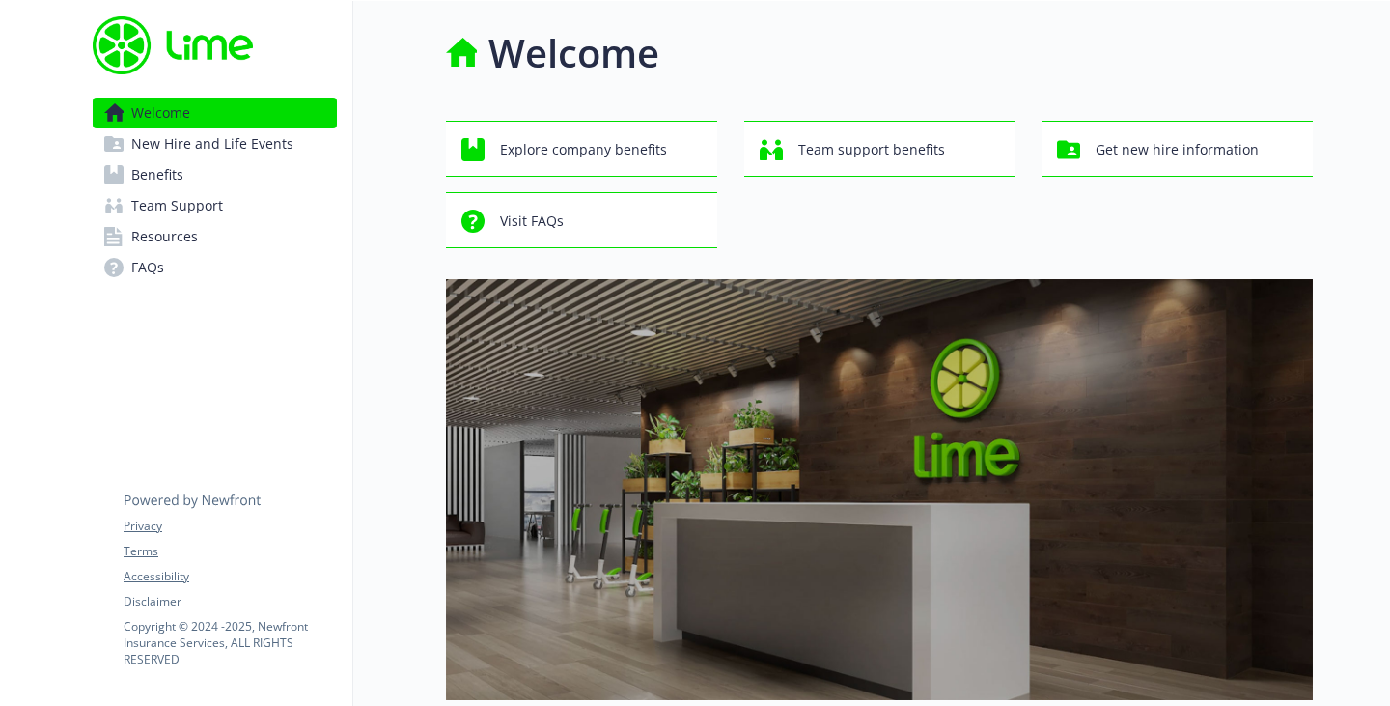
click at [101, 41] on img at bounding box center [173, 45] width 160 height 58
